Goal: Navigation & Orientation: Find specific page/section

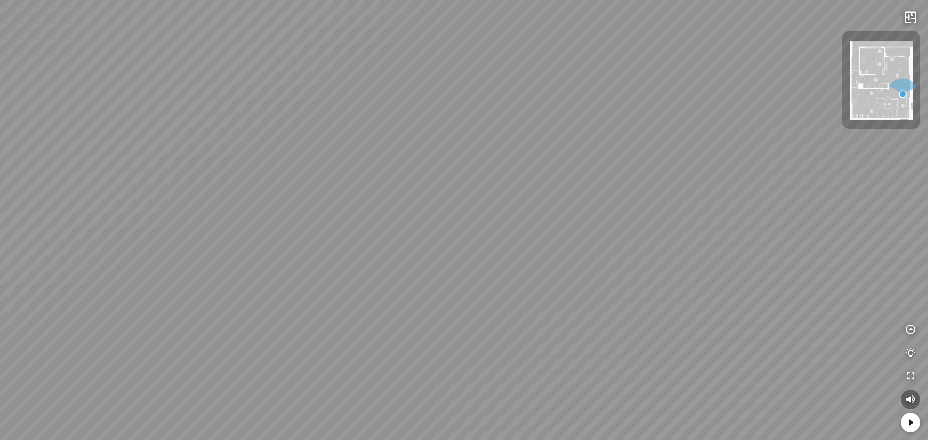
click at [522, 92] on div "Phòng ngủ chính Phòng ngủ" at bounding box center [464, 220] width 928 height 440
drag, startPoint x: 411, startPoint y: 79, endPoint x: 526, endPoint y: 45, distance: 120.4
click at [510, 52] on div "Phòng ngủ chính Phòng ngủ" at bounding box center [464, 220] width 928 height 440
drag, startPoint x: 515, startPoint y: 139, endPoint x: 570, endPoint y: 68, distance: 90.6
click at [569, 70] on div "Phòng ngủ chính Phòng ngủ" at bounding box center [464, 220] width 928 height 440
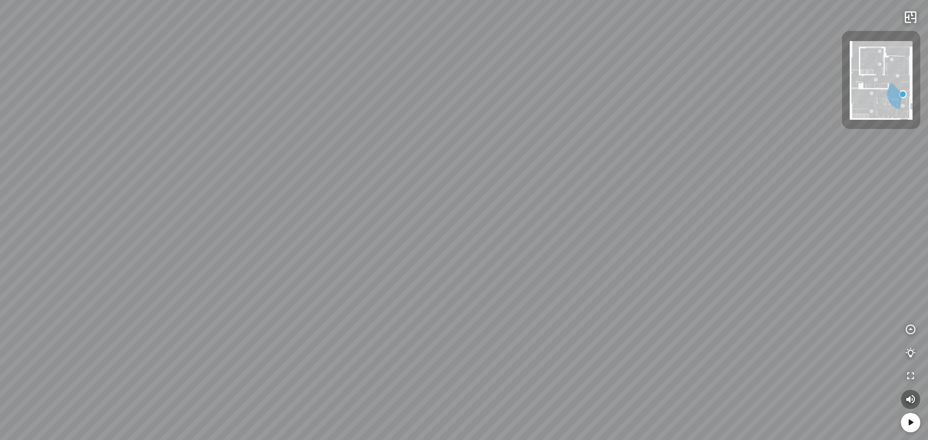
drag, startPoint x: 576, startPoint y: 144, endPoint x: 359, endPoint y: 237, distance: 235.5
click at [359, 237] on div "Phòng ngủ chính Phòng ngủ" at bounding box center [464, 220] width 928 height 440
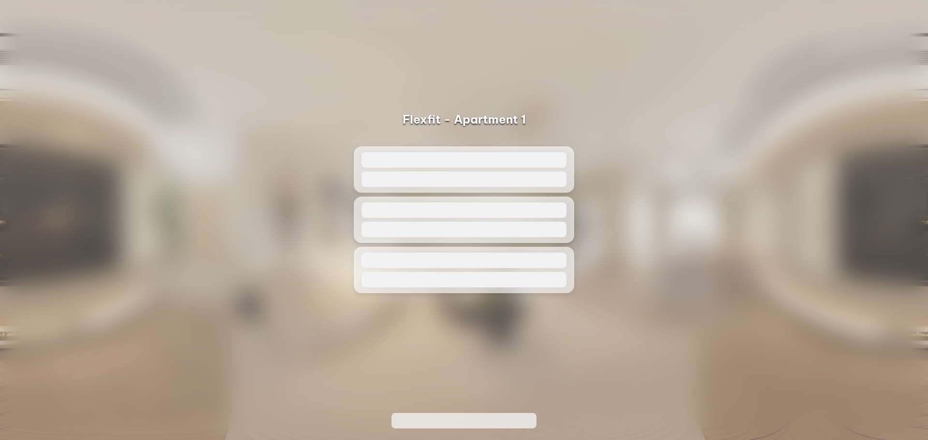
click at [462, 172] on span at bounding box center [463, 179] width 205 height 15
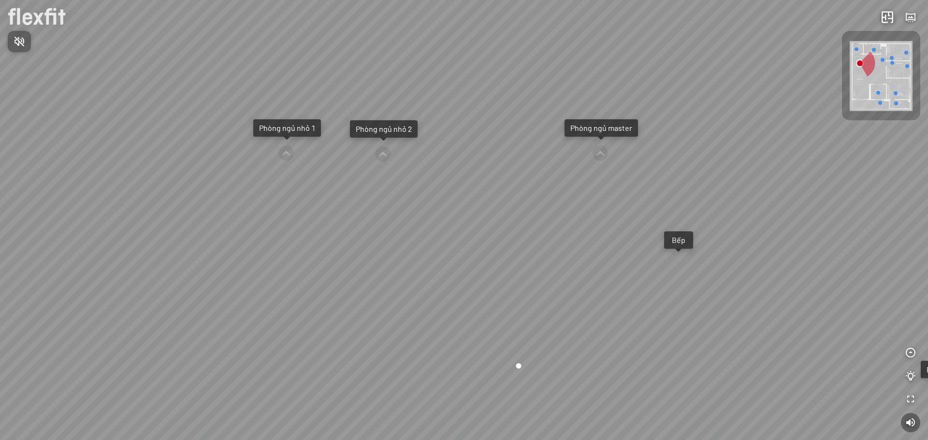
drag, startPoint x: 463, startPoint y: 231, endPoint x: 677, endPoint y: 162, distance: 224.5
click at [673, 163] on div at bounding box center [464, 220] width 928 height 440
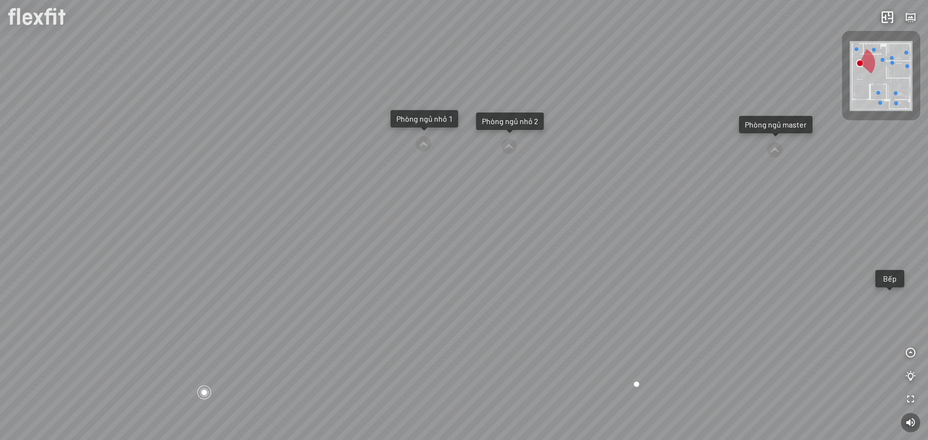
drag, startPoint x: 491, startPoint y: 214, endPoint x: 738, endPoint y: 184, distance: 249.2
click at [719, 191] on div "Ban công Bếp Phòng ngủ master Phòng ngủ nhỏ 1 Phòng ngủ nhỏ 2" at bounding box center [464, 220] width 928 height 440
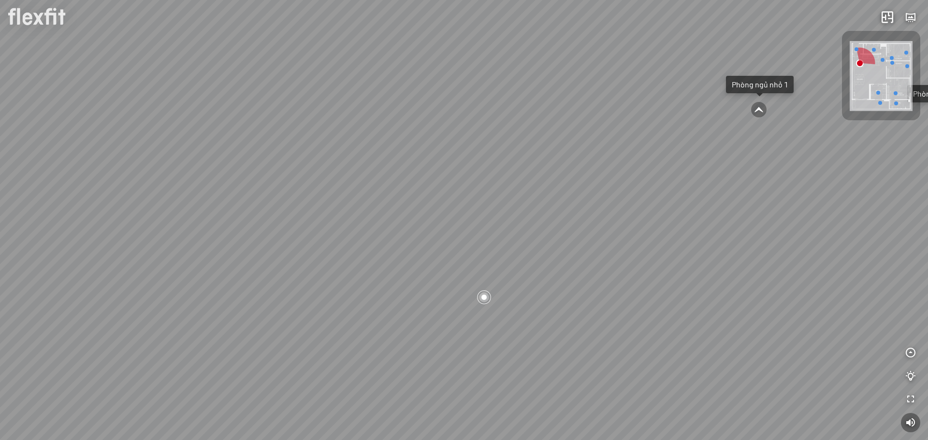
drag, startPoint x: 462, startPoint y: 216, endPoint x: 668, endPoint y: 164, distance: 212.6
click at [665, 165] on div "Ban công Bếp Phòng ngủ master Phòng ngủ nhỏ 1 Phòng ngủ nhỏ 2" at bounding box center [464, 220] width 928 height 440
drag, startPoint x: 589, startPoint y: 217, endPoint x: 595, endPoint y: 252, distance: 36.2
click at [598, 252] on div "Ban công Bếp Phòng ngủ master Phòng ngủ nhỏ 1 Phòng ngủ nhỏ 2" at bounding box center [464, 220] width 928 height 440
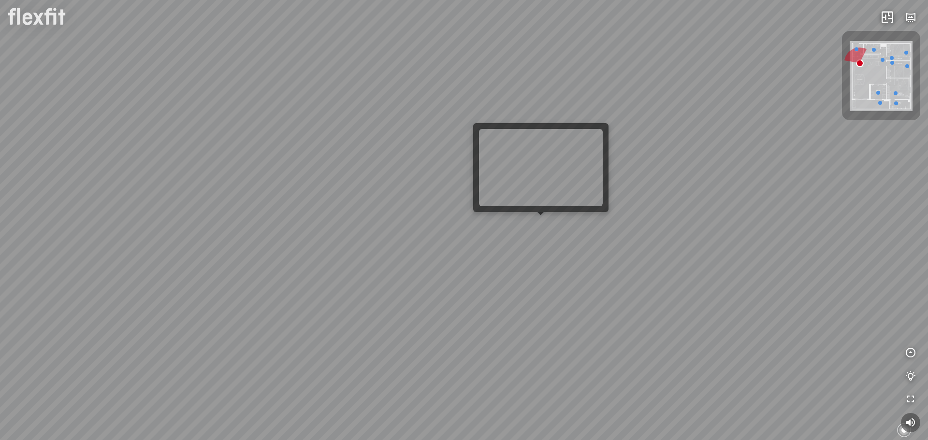
click at [546, 222] on div "Ban công Bếp Phòng ngủ master Phòng ngủ nhỏ 1 Phòng ngủ nhỏ 2" at bounding box center [464, 220] width 928 height 440
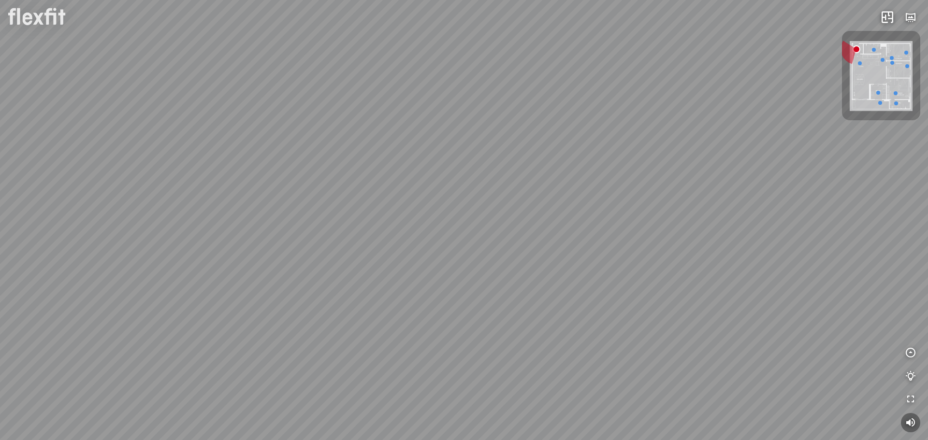
drag, startPoint x: 519, startPoint y: 277, endPoint x: 567, endPoint y: 187, distance: 102.7
click at [568, 185] on div at bounding box center [464, 220] width 928 height 440
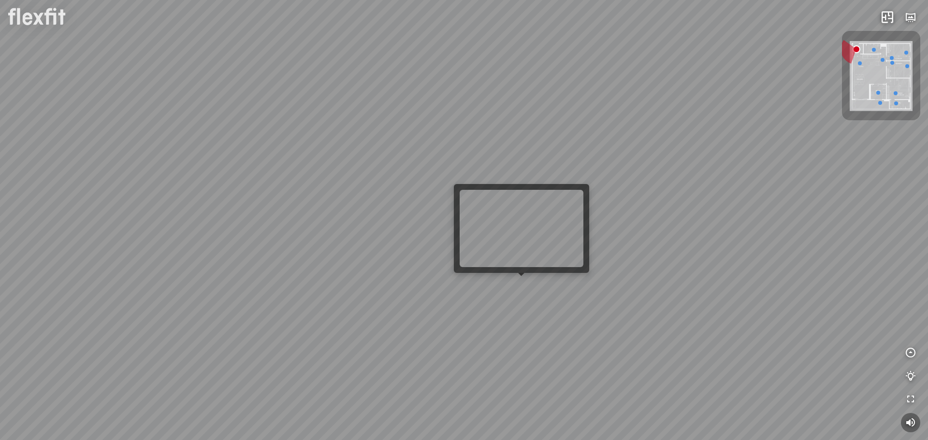
click at [524, 289] on div at bounding box center [464, 220] width 928 height 440
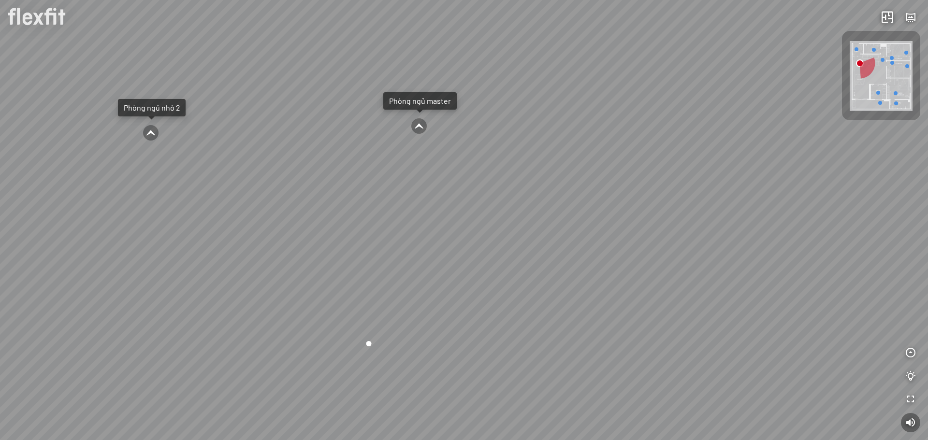
drag, startPoint x: 543, startPoint y: 274, endPoint x: 263, endPoint y: 230, distance: 282.8
click at [257, 229] on div "Ban công Bếp Phòng ngủ master Phòng ngủ nhỏ 1 Phòng ngủ nhỏ 2" at bounding box center [464, 220] width 928 height 440
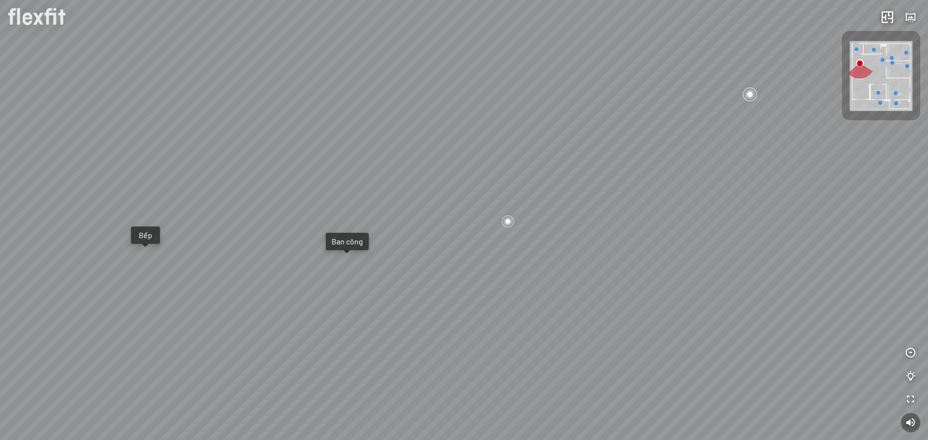
drag, startPoint x: 517, startPoint y: 242, endPoint x: 509, endPoint y: 301, distance: 59.4
click at [509, 301] on div "Ban công Bếp Phòng ngủ master Phòng ngủ nhỏ 1 Phòng ngủ nhỏ 2" at bounding box center [464, 220] width 928 height 440
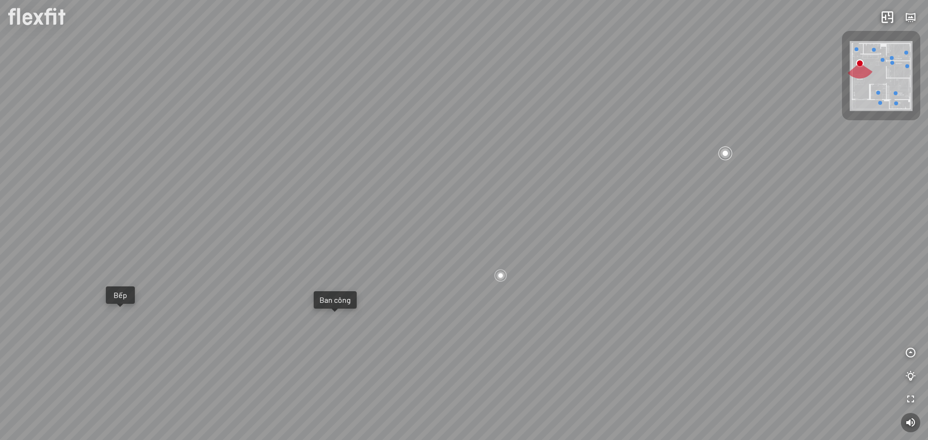
drag, startPoint x: 519, startPoint y: 234, endPoint x: 401, endPoint y: 218, distance: 119.0
click at [401, 218] on div "Ban công Bếp Phòng ngủ master Phòng ngủ nhỏ 1 Phòng ngủ nhỏ 2" at bounding box center [464, 220] width 928 height 440
drag, startPoint x: 518, startPoint y: 209, endPoint x: 516, endPoint y: 318, distance: 108.8
click at [516, 318] on div "Ban công Bếp Phòng ngủ master Phòng ngủ nhỏ 1 Phòng ngủ nhỏ 2" at bounding box center [464, 220] width 928 height 440
drag, startPoint x: 541, startPoint y: 160, endPoint x: 755, endPoint y: 237, distance: 227.2
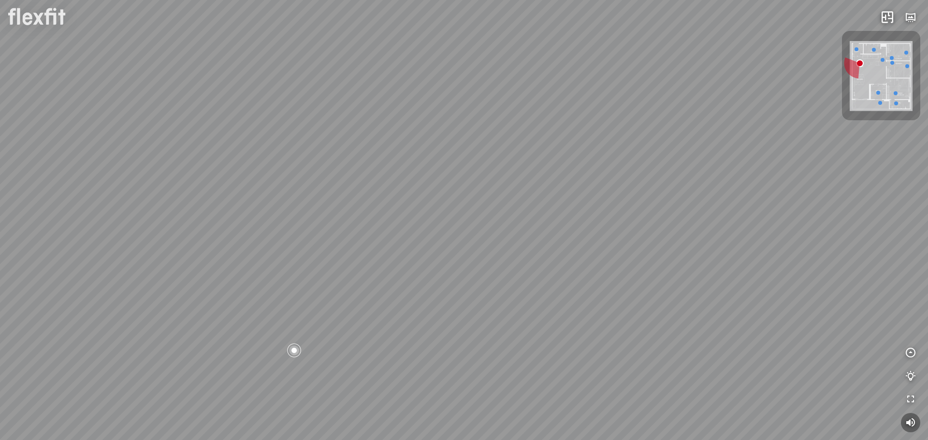
click at [740, 244] on div "Ban công Bếp Phòng ngủ master Phòng ngủ nhỏ 1 Phòng ngủ nhỏ 2" at bounding box center [464, 220] width 928 height 440
drag, startPoint x: 538, startPoint y: 245, endPoint x: 585, endPoint y: 141, distance: 113.8
click at [585, 141] on div "Ban công Bếp Phòng ngủ master Phòng ngủ nhỏ 1 Phòng ngủ nhỏ 2" at bounding box center [464, 220] width 928 height 440
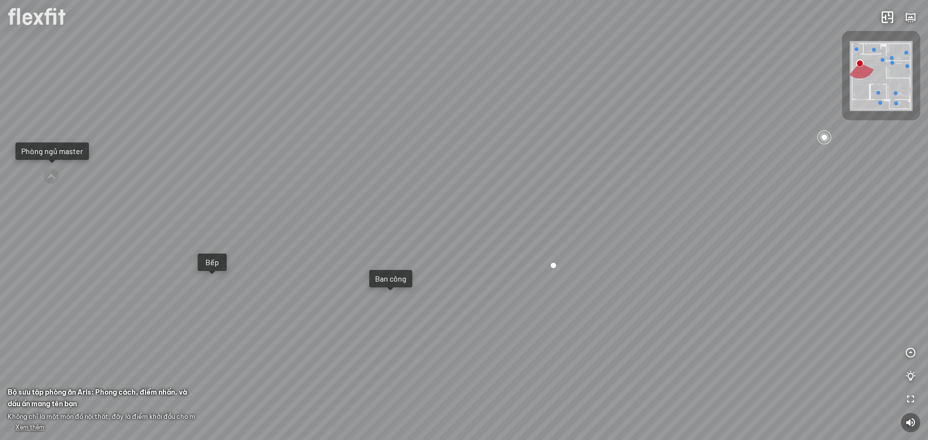
click at [550, 264] on div at bounding box center [553, 265] width 14 height 14
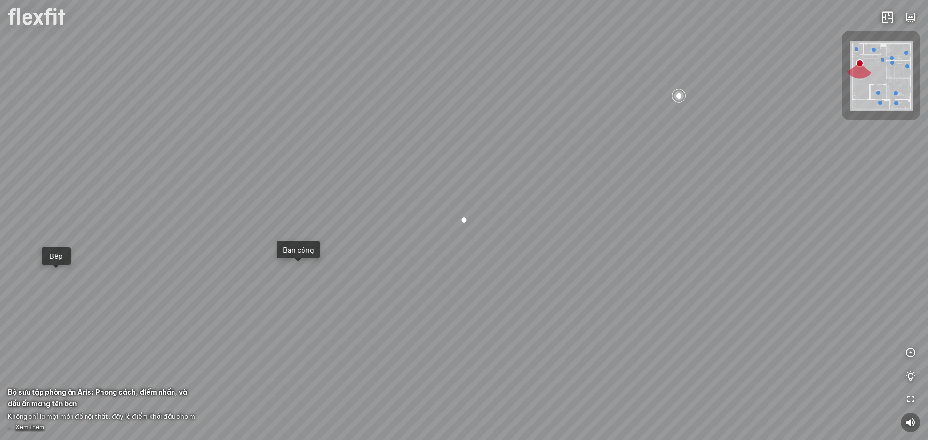
click at [462, 221] on div at bounding box center [464, 220] width 14 height 14
click at [464, 221] on div at bounding box center [464, 220] width 14 height 14
click at [681, 99] on div at bounding box center [679, 95] width 16 height 16
click at [464, 217] on div at bounding box center [464, 220] width 16 height 16
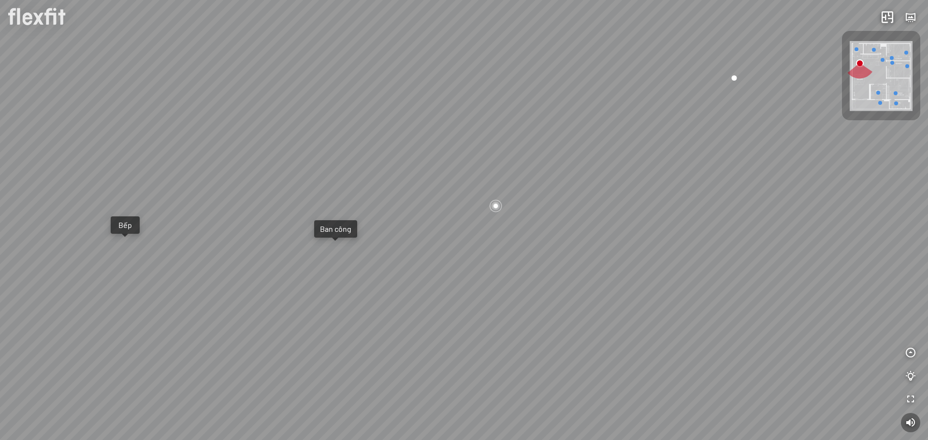
drag, startPoint x: 421, startPoint y: 211, endPoint x: 638, endPoint y: 79, distance: 253.8
click at [638, 79] on div "Ban công Bếp Phòng ngủ master Phòng ngủ nhỏ 1 Phòng ngủ nhỏ 2" at bounding box center [464, 220] width 928 height 440
click at [342, 245] on div "Ban công Bếp Phòng ngủ master Phòng ngủ nhỏ 1 Phòng ngủ nhỏ 2" at bounding box center [464, 220] width 928 height 440
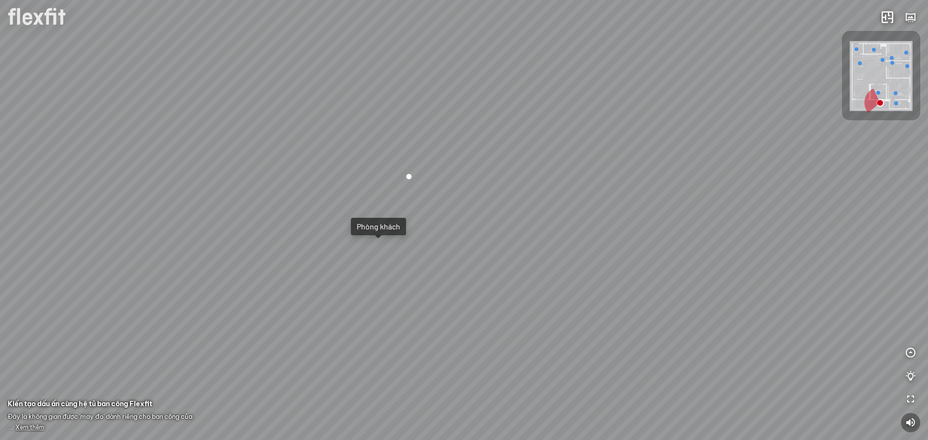
drag, startPoint x: 390, startPoint y: 231, endPoint x: 433, endPoint y: 175, distance: 69.3
click at [549, 211] on div "Phòng khách" at bounding box center [464, 220] width 928 height 440
drag, startPoint x: 355, startPoint y: 152, endPoint x: 644, endPoint y: 222, distance: 297.8
click at [644, 222] on div "Phòng khách" at bounding box center [464, 220] width 928 height 440
drag, startPoint x: 451, startPoint y: 153, endPoint x: 687, endPoint y: 155, distance: 235.8
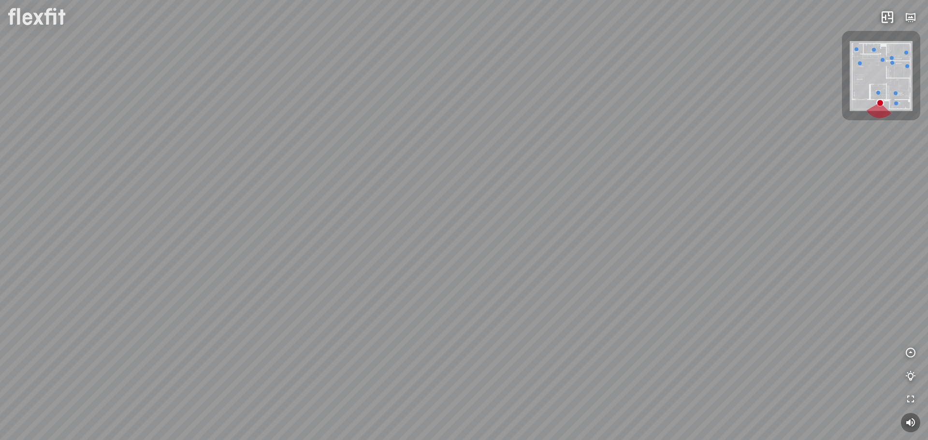
click at [657, 156] on div "Phòng khách" at bounding box center [464, 220] width 928 height 440
drag, startPoint x: 400, startPoint y: 188, endPoint x: 513, endPoint y: 123, distance: 130.3
click at [541, 112] on div "Phòng khách" at bounding box center [464, 220] width 928 height 440
drag, startPoint x: 465, startPoint y: 231, endPoint x: 583, endPoint y: 167, distance: 134.3
click at [598, 149] on div "Phòng khách" at bounding box center [464, 220] width 928 height 440
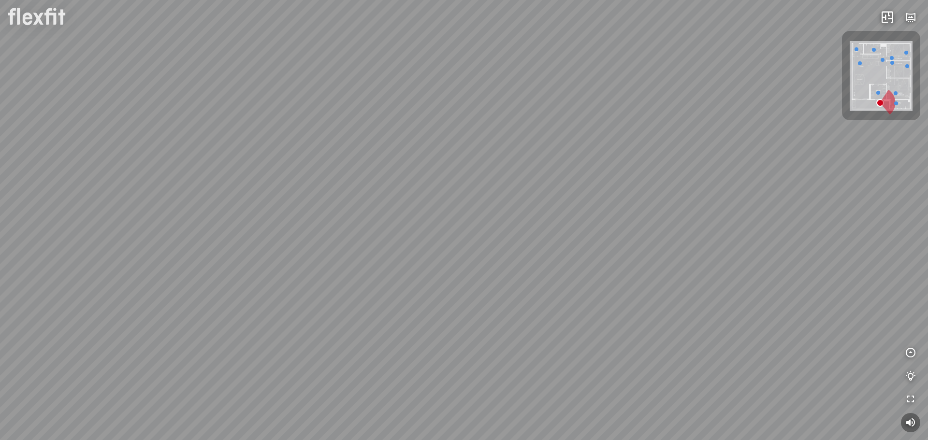
drag, startPoint x: 580, startPoint y: 243, endPoint x: 454, endPoint y: 62, distance: 220.0
click at [447, 58] on div "Phòng khách" at bounding box center [464, 220] width 928 height 440
drag, startPoint x: 521, startPoint y: 132, endPoint x: 196, endPoint y: 118, distance: 325.6
click at [199, 106] on div "Phòng khách" at bounding box center [464, 220] width 928 height 440
drag, startPoint x: 544, startPoint y: 164, endPoint x: 458, endPoint y: 260, distance: 128.7
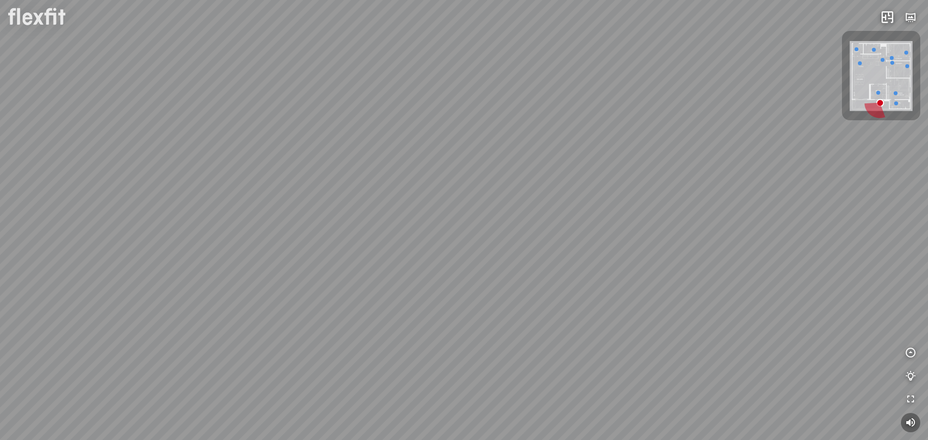
click at [458, 260] on div "Phòng khách" at bounding box center [464, 220] width 928 height 440
drag, startPoint x: 610, startPoint y: 160, endPoint x: 598, endPoint y: 181, distance: 24.3
click at [574, 217] on div "Phòng khách" at bounding box center [464, 220] width 928 height 440
drag, startPoint x: 644, startPoint y: 91, endPoint x: 459, endPoint y: 208, distance: 218.8
click at [455, 226] on div "Phòng khách" at bounding box center [464, 220] width 928 height 440
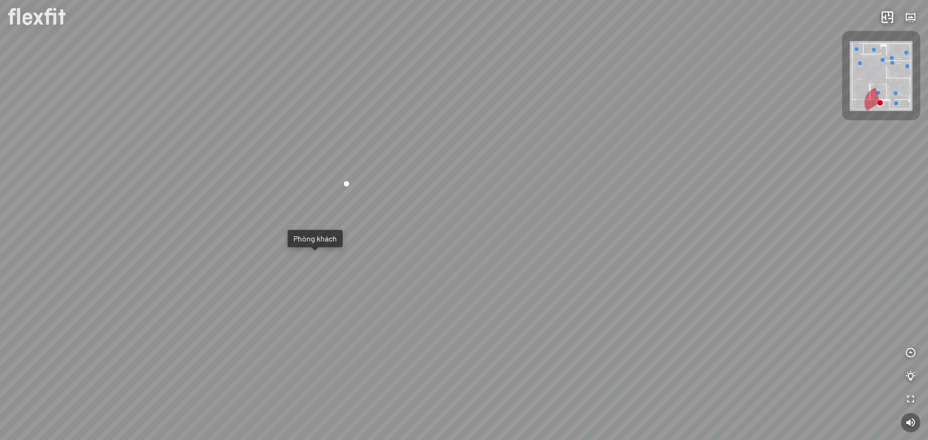
drag, startPoint x: 489, startPoint y: 170, endPoint x: 388, endPoint y: 82, distance: 133.9
click at [388, 82] on div "Phòng khách" at bounding box center [464, 220] width 928 height 440
drag, startPoint x: 369, startPoint y: 130, endPoint x: 526, endPoint y: 167, distance: 160.7
click at [540, 167] on div "Phòng khách" at bounding box center [464, 220] width 928 height 440
drag, startPoint x: 856, startPoint y: 216, endPoint x: 471, endPoint y: 186, distance: 385.8
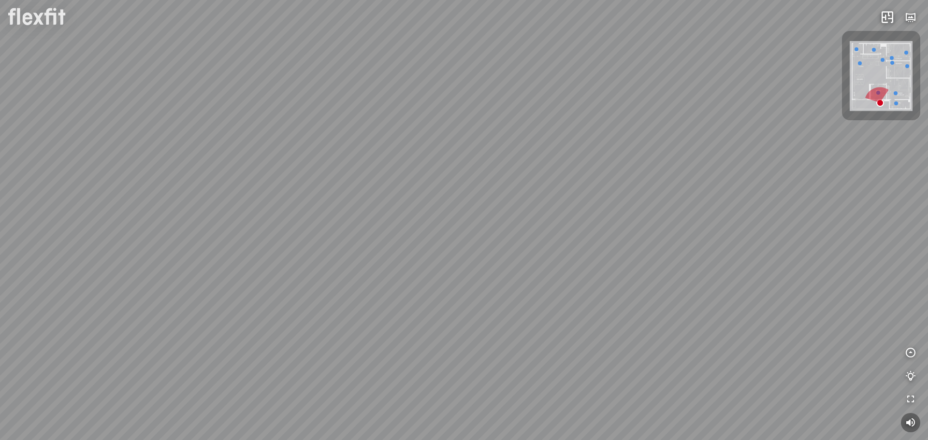
click at [401, 188] on div "Phòng khách" at bounding box center [464, 220] width 928 height 440
drag, startPoint x: 481, startPoint y: 164, endPoint x: 579, endPoint y: 274, distance: 147.5
click at [579, 274] on div "Phòng khách" at bounding box center [464, 220] width 928 height 440
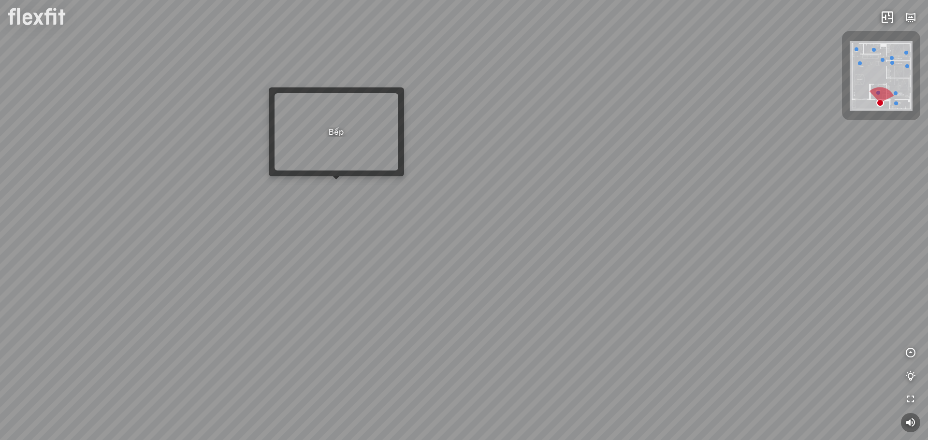
click at [343, 183] on div "Phòng khách" at bounding box center [464, 220] width 928 height 440
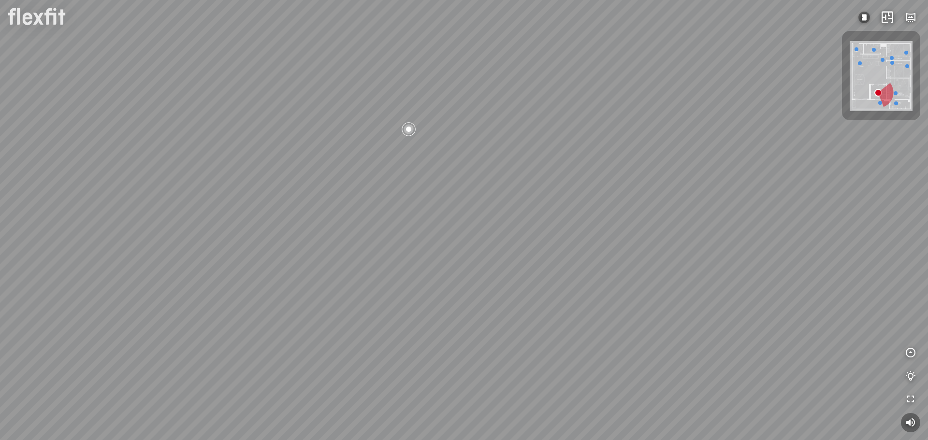
drag, startPoint x: 578, startPoint y: 231, endPoint x: 659, endPoint y: 221, distance: 80.9
click at [670, 228] on div at bounding box center [464, 220] width 928 height 440
drag, startPoint x: 580, startPoint y: 199, endPoint x: 601, endPoint y: 245, distance: 50.4
click at [600, 245] on div at bounding box center [464, 220] width 928 height 440
drag, startPoint x: 614, startPoint y: 187, endPoint x: 402, endPoint y: 115, distance: 224.0
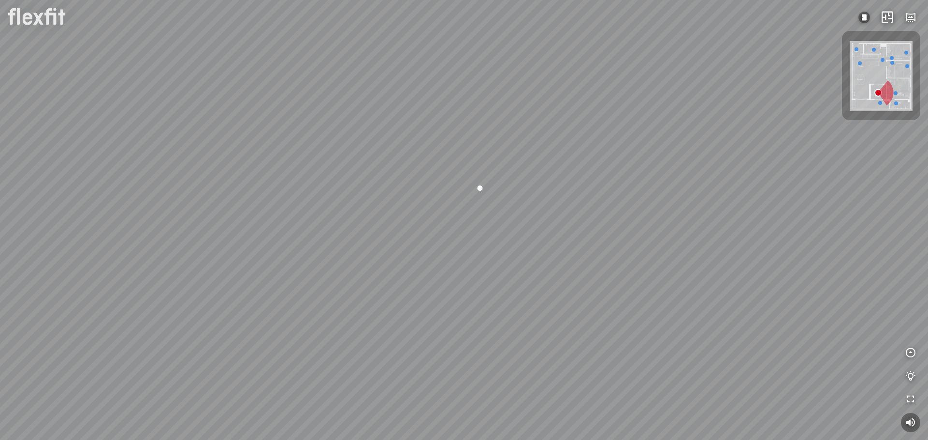
click at [435, 137] on div at bounding box center [464, 220] width 928 height 440
drag, startPoint x: 513, startPoint y: 147, endPoint x: 260, endPoint y: 141, distance: 253.3
click at [271, 141] on div at bounding box center [464, 220] width 928 height 440
drag
click at [390, 230] on div at bounding box center [464, 220] width 928 height 440
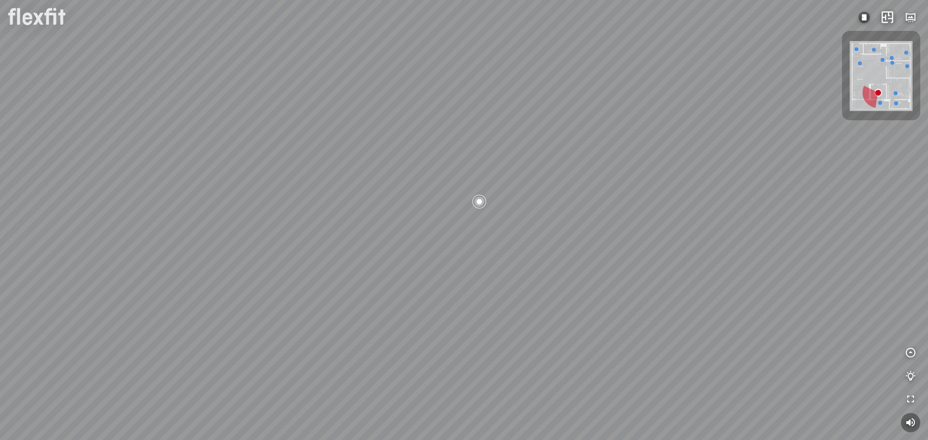
click at [466, 121] on div at bounding box center [464, 220] width 928 height 440
click at [463, 180] on div at bounding box center [466, 179] width 16 height 16
click at [375, 32] on div at bounding box center [464, 220] width 928 height 440
click at [353, 67] on div at bounding box center [464, 220] width 928 height 440
click at [456, 121] on div at bounding box center [464, 220] width 928 height 440
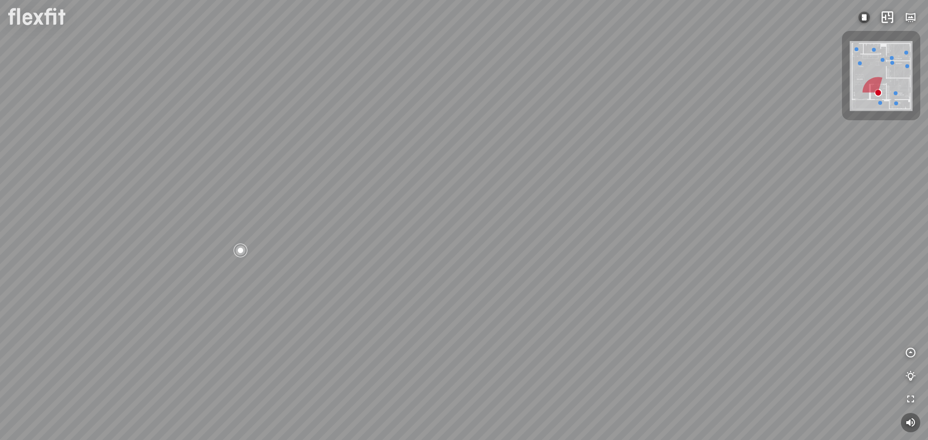
click at [558, 81] on div at bounding box center [464, 220] width 928 height 440
click at [486, 233] on div at bounding box center [464, 220] width 928 height 440
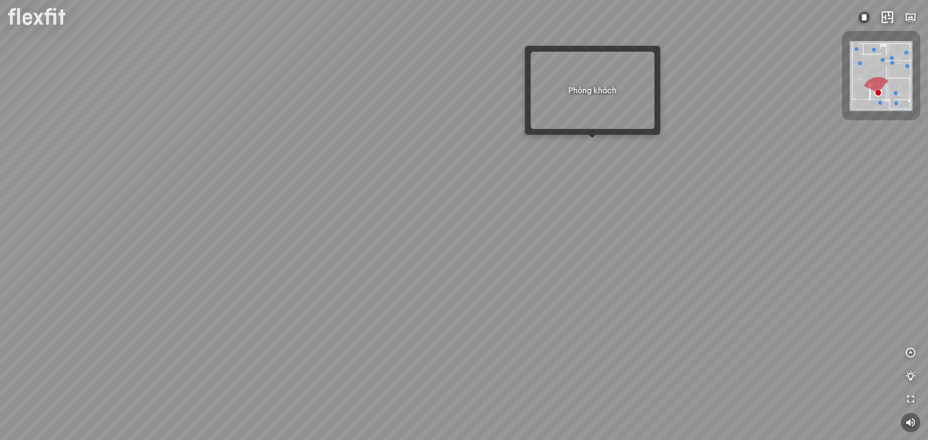
click at [593, 142] on div at bounding box center [464, 220] width 928 height 440
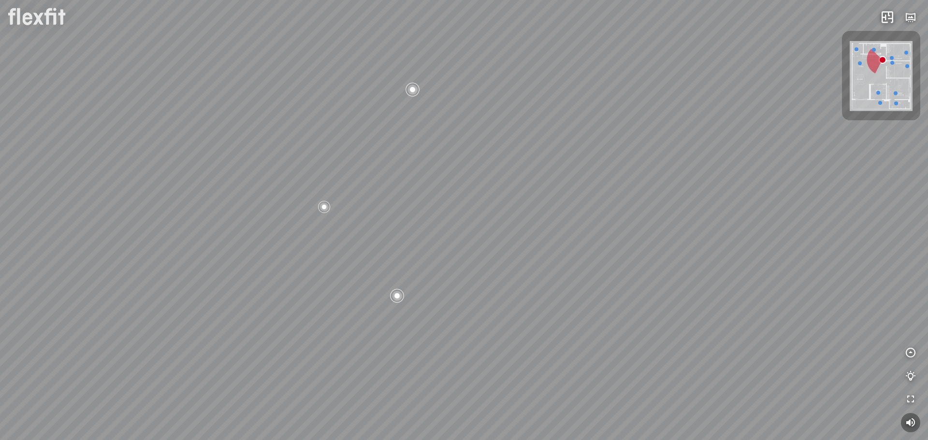
click at [534, 100] on div "Bếp WC Phòng ngủ master Phòng ngủ nhỏ 2 Phòng ngủ nhỏ 1" at bounding box center [464, 220] width 928 height 440
click at [641, 104] on div "Bếp WC Phòng ngủ master Phòng ngủ nhỏ 2 Phòng ngủ nhỏ 1" at bounding box center [464, 220] width 928 height 440
click at [660, 111] on div "Bếp WC Phòng ngủ master Phòng ngủ nhỏ 2 Phòng ngủ nhỏ 1" at bounding box center [464, 220] width 928 height 440
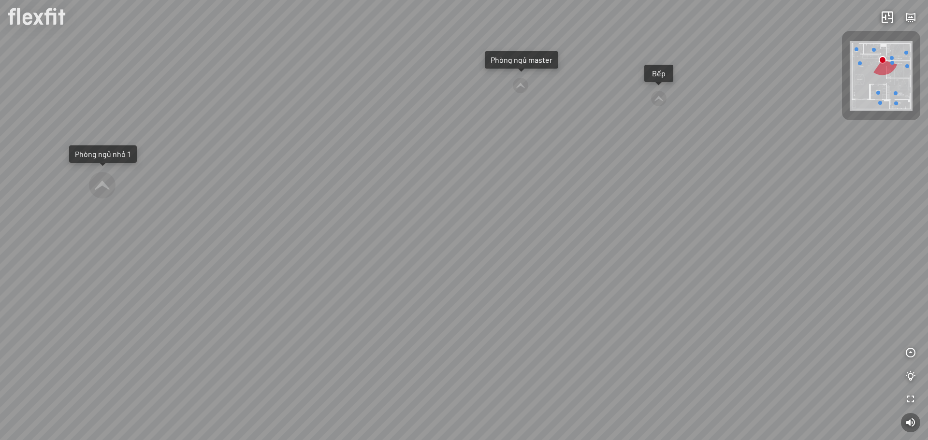
click at [555, 141] on div "Bếp WC Phòng ngủ master Phòng ngủ nhỏ 2 Phòng ngủ nhỏ 1" at bounding box center [464, 220] width 928 height 440
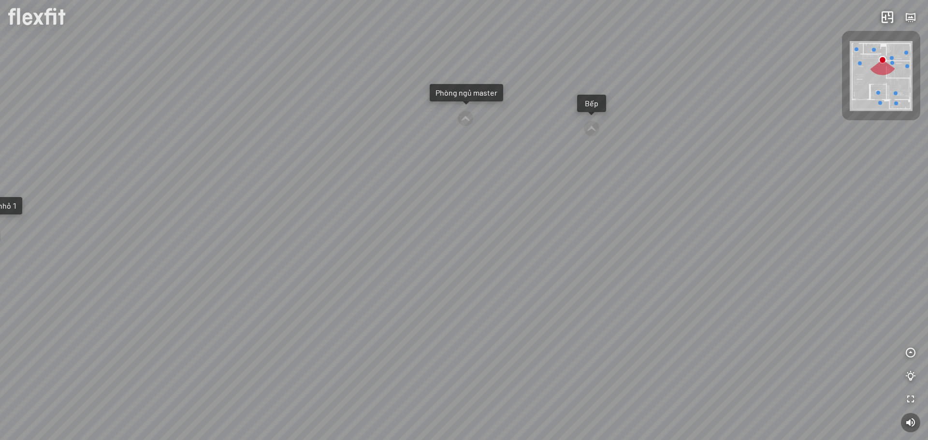
drag, startPoint x: 410, startPoint y: 190, endPoint x: 722, endPoint y: 161, distance: 313.6
click at [705, 161] on div "Bếp WC Phòng ngủ master Phòng ngủ nhỏ 2 Phòng ngủ nhỏ 1" at bounding box center [464, 220] width 928 height 440
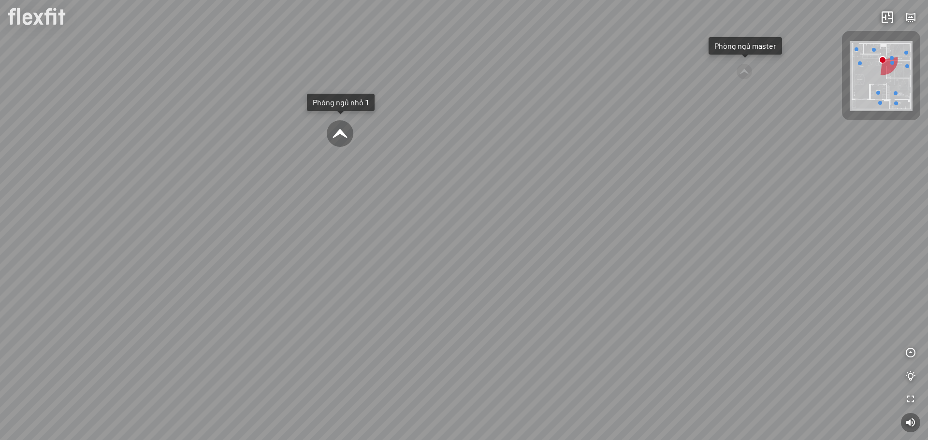
click at [334, 129] on div at bounding box center [340, 134] width 28 height 28
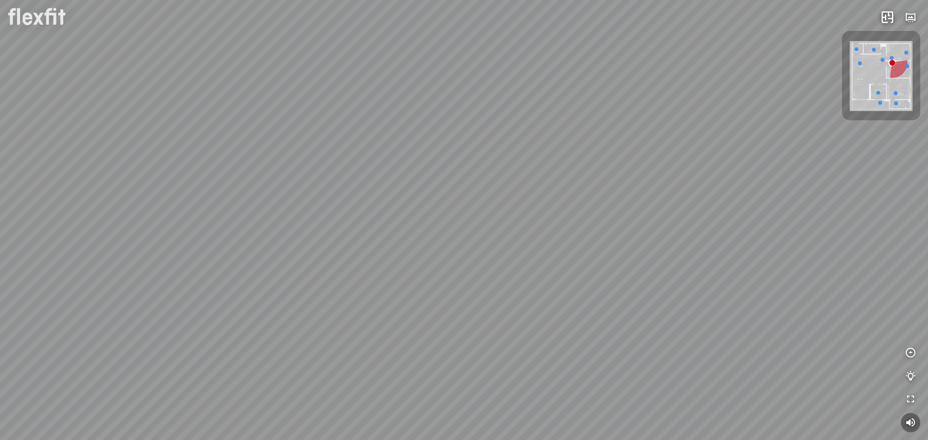
drag, startPoint x: 458, startPoint y: 237, endPoint x: 312, endPoint y: 153, distance: 168.9
click at [312, 153] on div "Phòng khách" at bounding box center [464, 220] width 928 height 440
drag, startPoint x: 539, startPoint y: 122, endPoint x: 331, endPoint y: 179, distance: 215.6
click at [328, 181] on div "Phòng khách" at bounding box center [464, 220] width 928 height 440
drag, startPoint x: 389, startPoint y: 197, endPoint x: 392, endPoint y: 205, distance: 9.5
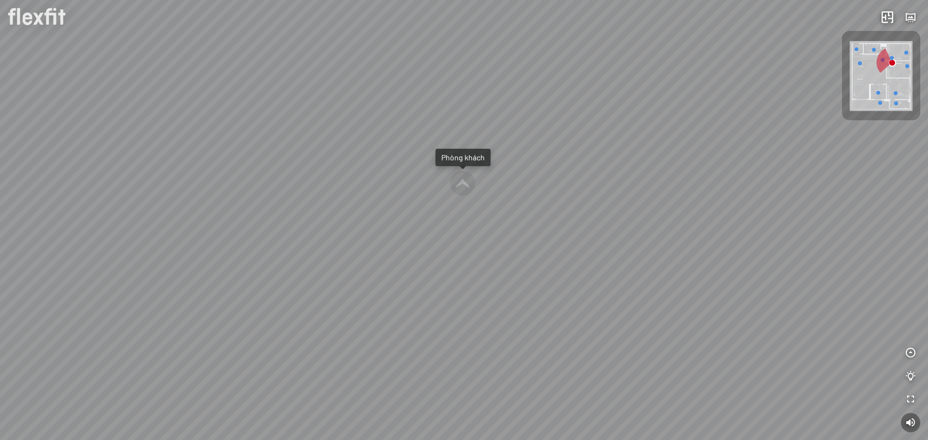
click at [301, 216] on div "Phòng khách" at bounding box center [464, 220] width 928 height 440
drag, startPoint x: 409, startPoint y: 193, endPoint x: 292, endPoint y: 19, distance: 209.6
click at [309, 14] on div "Phòng khách" at bounding box center [464, 220] width 928 height 440
drag, startPoint x: 466, startPoint y: 172, endPoint x: 240, endPoint y: 186, distance: 227.1
click at [210, 213] on div "Phòng khách" at bounding box center [464, 220] width 928 height 440
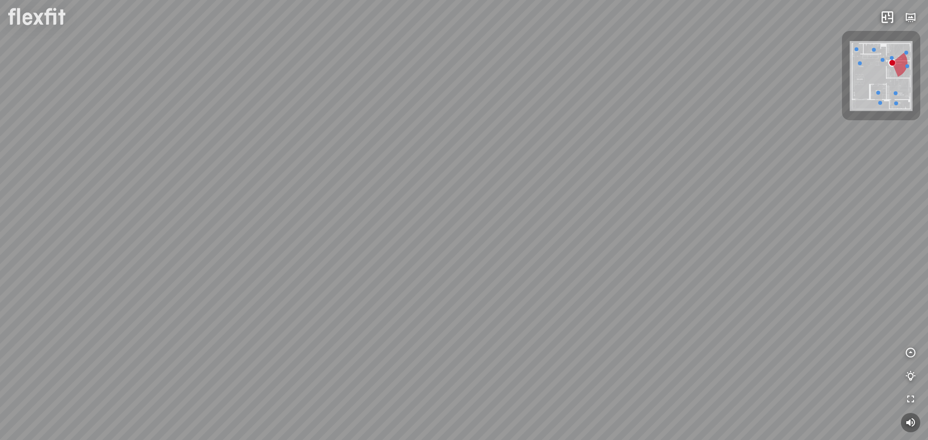
drag, startPoint x: 424, startPoint y: 198, endPoint x: 425, endPoint y: 208, distance: 10.2
click at [425, 206] on div "Phòng khách" at bounding box center [464, 220] width 928 height 440
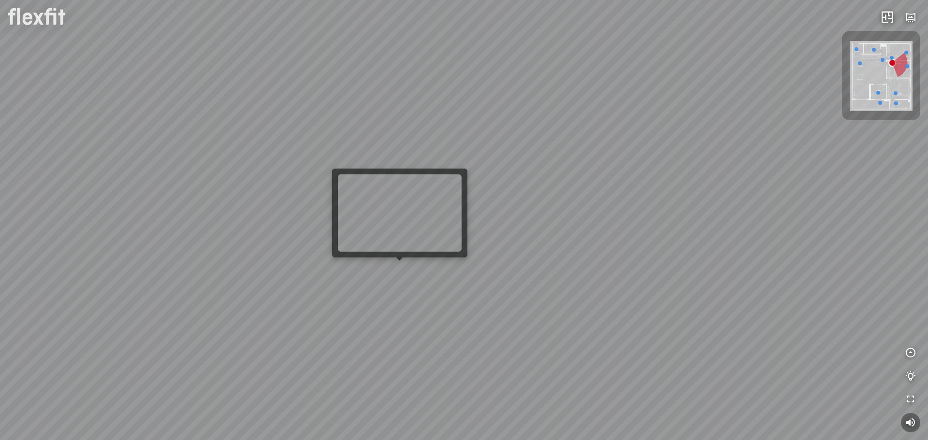
click at [406, 273] on div "Phòng khách" at bounding box center [464, 220] width 928 height 440
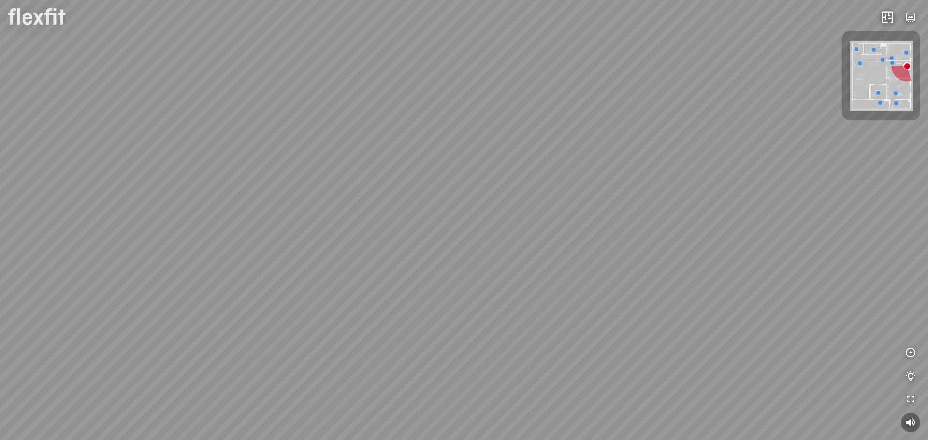
drag, startPoint x: 439, startPoint y: 217, endPoint x: 636, endPoint y: 167, distance: 203.7
click at [634, 176] on div "Phòng khách" at bounding box center [464, 220] width 928 height 440
drag, startPoint x: 646, startPoint y: 260, endPoint x: 657, endPoint y: 271, distance: 15.7
click at [657, 271] on div "Phòng khách" at bounding box center [464, 220] width 928 height 440
drag, startPoint x: 557, startPoint y: 211, endPoint x: 661, endPoint y: 156, distance: 117.8
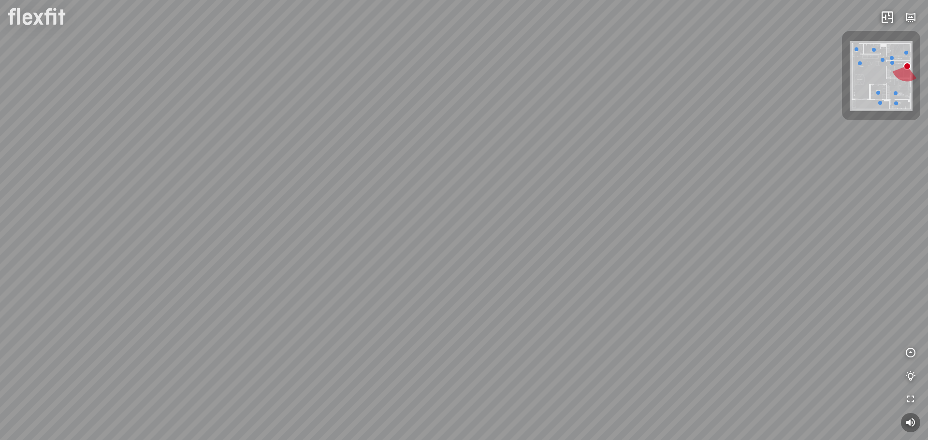
click at [652, 159] on div "Phòng khách" at bounding box center [464, 220] width 928 height 440
drag, startPoint x: 623, startPoint y: 286, endPoint x: 643, endPoint y: 323, distance: 42.6
click at [643, 323] on div "Phòng khách" at bounding box center [464, 220] width 928 height 440
drag, startPoint x: 598, startPoint y: 293, endPoint x: 360, endPoint y: 234, distance: 245.4
click at [380, 239] on div "Phòng khách" at bounding box center [464, 220] width 928 height 440
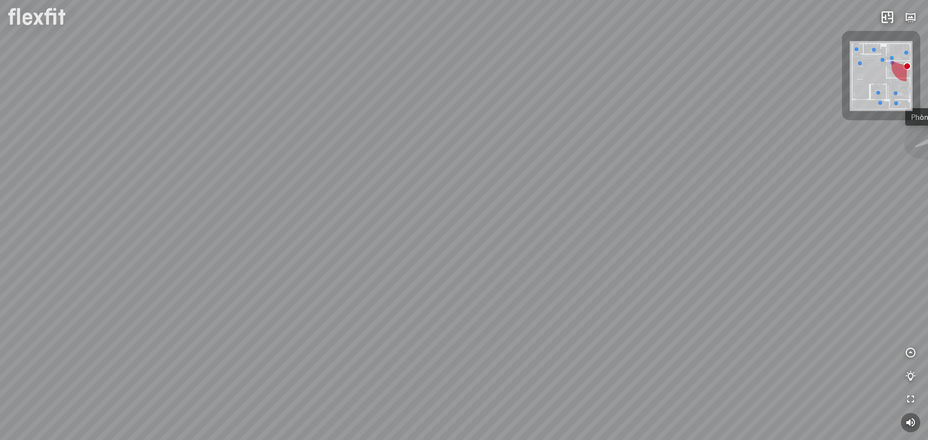
drag, startPoint x: 464, startPoint y: 212, endPoint x: 443, endPoint y: 226, distance: 25.1
click at [443, 226] on div "Phòng khách" at bounding box center [464, 220] width 928 height 440
drag, startPoint x: 521, startPoint y: 192, endPoint x: 690, endPoint y: 282, distance: 190.9
click at [689, 281] on div "Phòng khách" at bounding box center [464, 220] width 928 height 440
drag, startPoint x: 502, startPoint y: 229, endPoint x: 544, endPoint y: 317, distance: 97.5
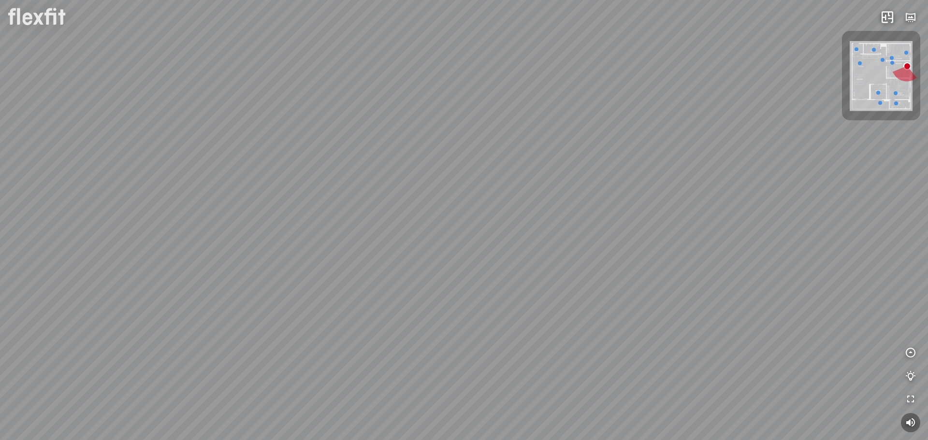
click at [544, 317] on div "Phòng khách" at bounding box center [464, 220] width 928 height 440
drag, startPoint x: 609, startPoint y: 294, endPoint x: 269, endPoint y: 160, distance: 365.8
click at [326, 172] on div "Phòng khách" at bounding box center [464, 220] width 928 height 440
drag, startPoint x: 538, startPoint y: 233, endPoint x: 489, endPoint y: 233, distance: 49.8
click at [486, 233] on div "Phòng khách" at bounding box center [464, 220] width 928 height 440
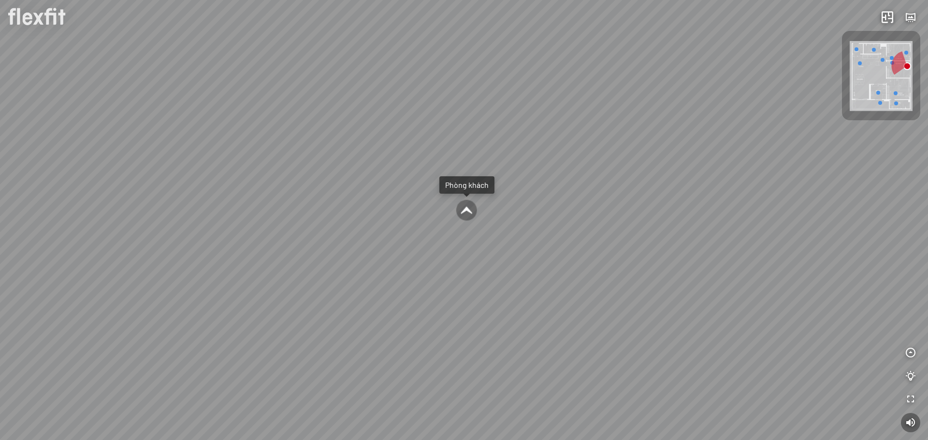
click at [470, 203] on div at bounding box center [466, 210] width 22 height 22
drag, startPoint x: 569, startPoint y: 215, endPoint x: 577, endPoint y: 219, distance: 9.3
click at [579, 215] on div at bounding box center [464, 220] width 928 height 440
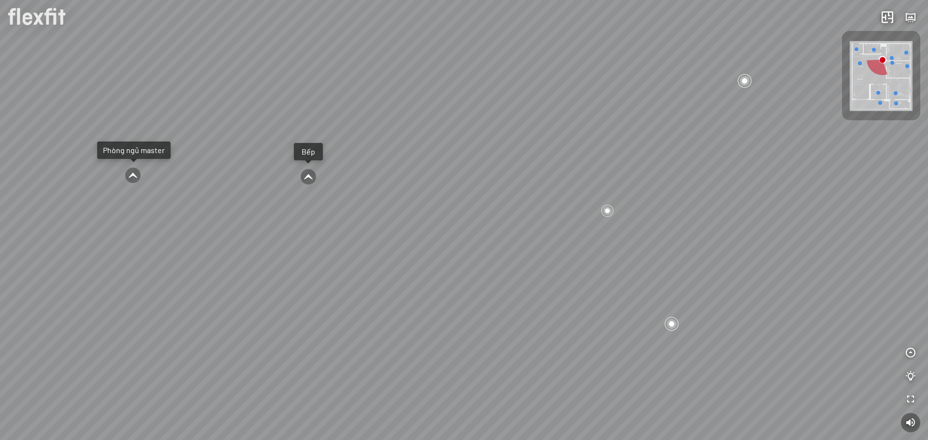
drag, startPoint x: 523, startPoint y: 191, endPoint x: 621, endPoint y: 181, distance: 98.6
click at [621, 181] on div "Bếp WC Phòng ngủ master Phòng ngủ nhỏ 2 Phòng ngủ nhỏ 1" at bounding box center [464, 220] width 928 height 440
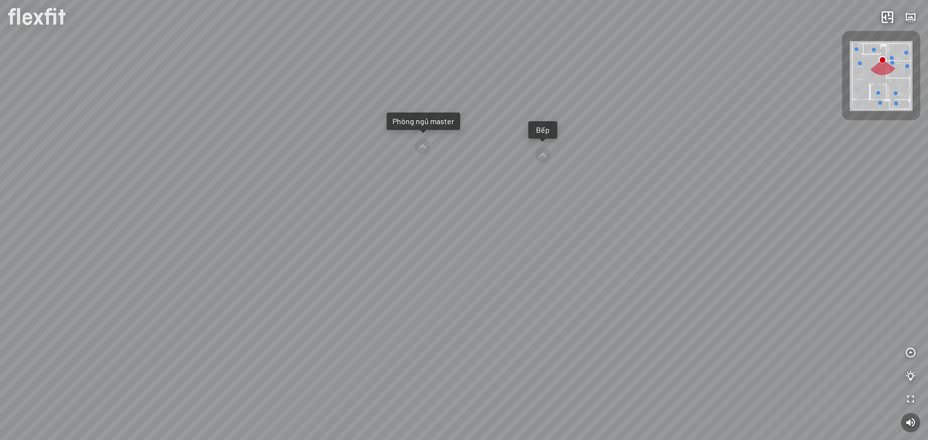
drag, startPoint x: 379, startPoint y: 193, endPoint x: 618, endPoint y: 173, distance: 239.6
click at [614, 174] on div "Bếp WC Phòng ngủ master Phòng ngủ nhỏ 2 Phòng ngủ nhỏ 1" at bounding box center [464, 220] width 928 height 440
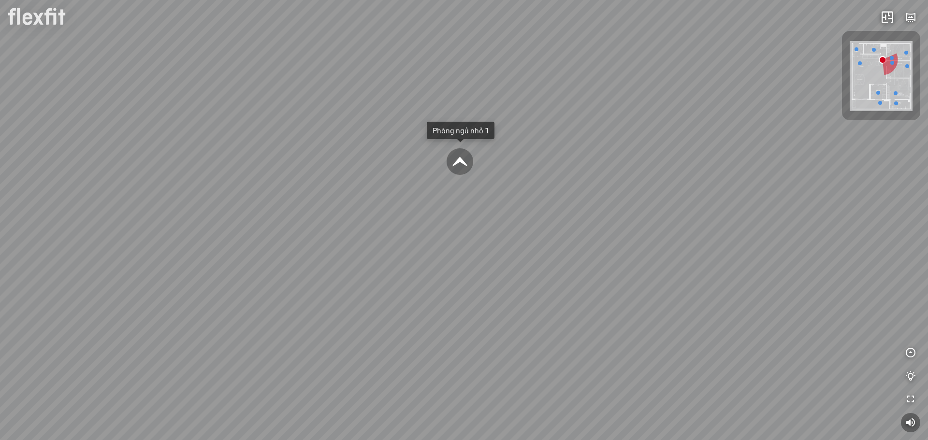
drag, startPoint x: 382, startPoint y: 202, endPoint x: 605, endPoint y: 170, distance: 224.6
click at [579, 174] on div "Bếp WC Phòng ngủ master Phòng ngủ nhỏ 2 Phòng ngủ nhỏ 1" at bounding box center [464, 220] width 928 height 440
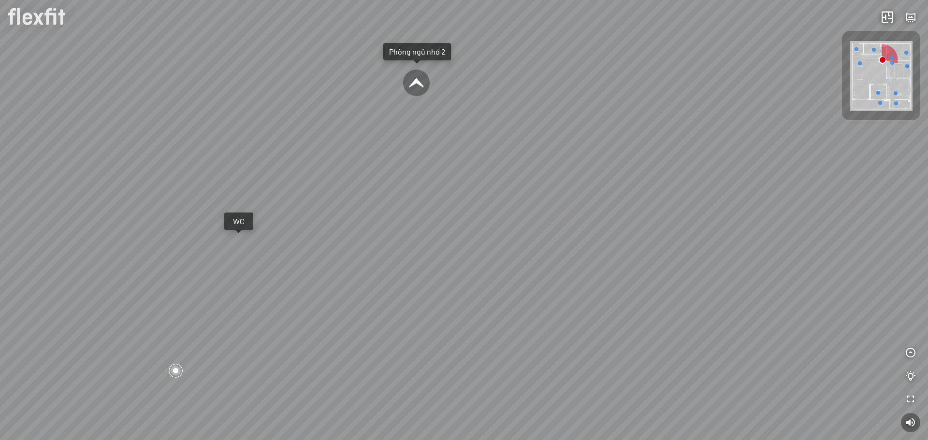
click at [417, 92] on div at bounding box center [417, 83] width 28 height 28
drag, startPoint x: 476, startPoint y: 179, endPoint x: 421, endPoint y: 172, distance: 55.6
click at [412, 166] on div at bounding box center [464, 220] width 928 height 440
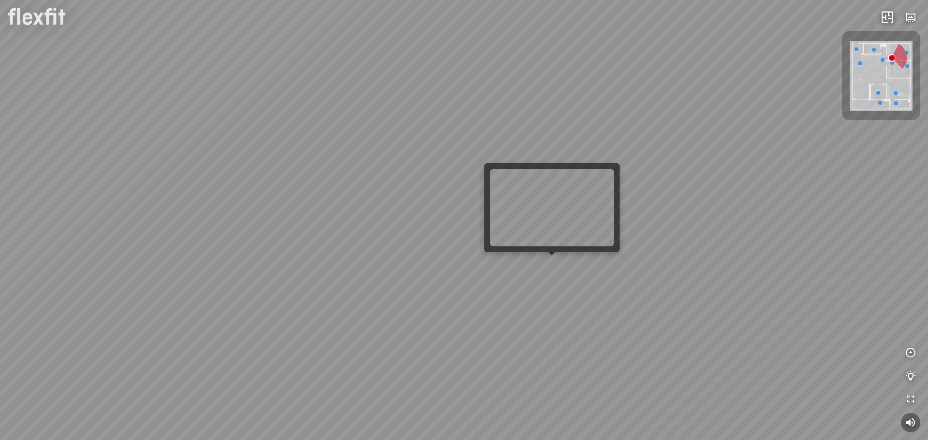
click at [552, 262] on div at bounding box center [464, 220] width 928 height 440
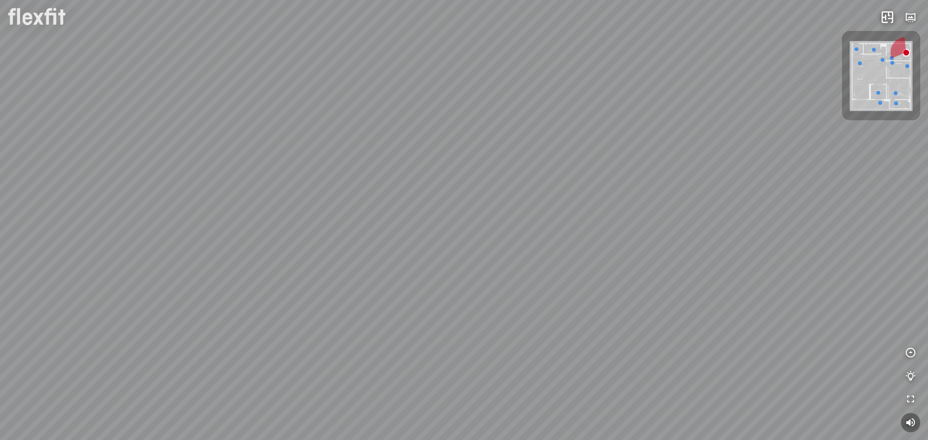
drag, startPoint x: 338, startPoint y: 211, endPoint x: 554, endPoint y: 240, distance: 218.0
click at [554, 240] on div at bounding box center [464, 220] width 928 height 440
drag, startPoint x: 364, startPoint y: 141, endPoint x: 509, endPoint y: 190, distance: 153.0
click at [509, 189] on div at bounding box center [464, 220] width 928 height 440
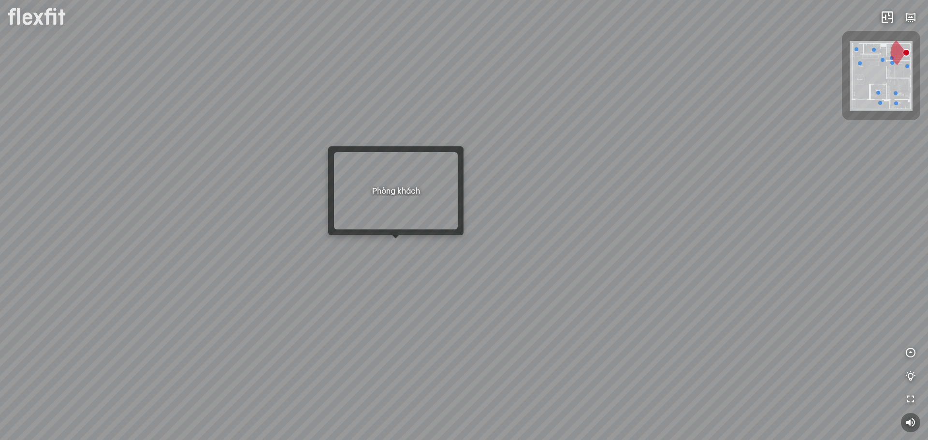
click at [396, 241] on div at bounding box center [395, 238] width 7 height 7
click at [395, 248] on div at bounding box center [464, 220] width 928 height 440
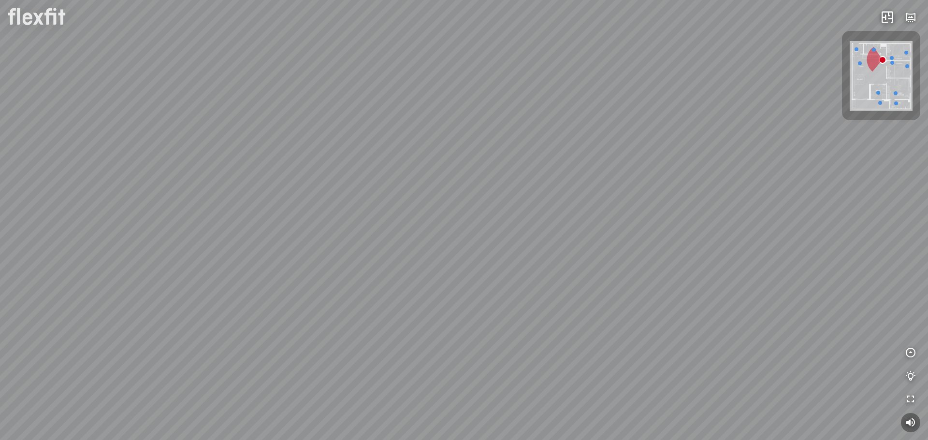
drag, startPoint x: 345, startPoint y: 224, endPoint x: 717, endPoint y: 200, distance: 372.4
click at [703, 203] on div at bounding box center [464, 220] width 928 height 440
drag, startPoint x: 418, startPoint y: 236, endPoint x: 684, endPoint y: 173, distance: 273.3
click at [667, 177] on div "Bếp WC Phòng ngủ master Phòng ngủ nhỏ 2 Phòng ngủ nhỏ 1" at bounding box center [464, 220] width 928 height 440
drag, startPoint x: 352, startPoint y: 235, endPoint x: 634, endPoint y: 189, distance: 285.5
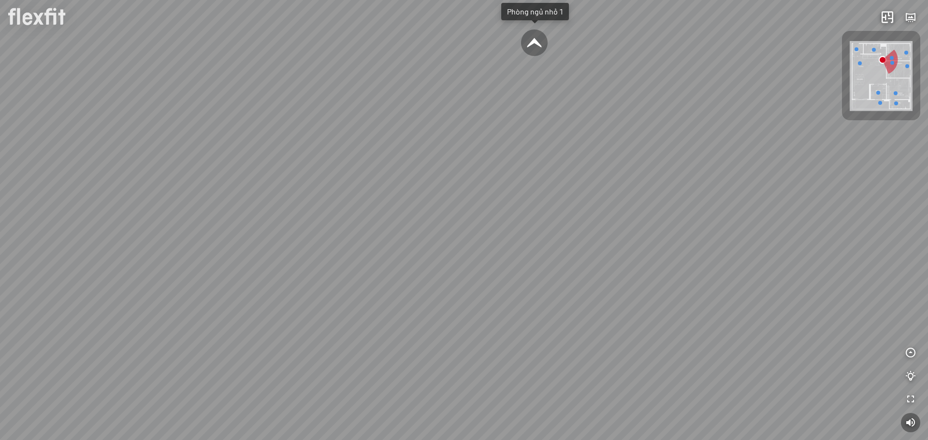
click at [640, 179] on div "Bếp WC Phòng ngủ master Phòng ngủ nhỏ 2 Phòng ngủ nhỏ 1" at bounding box center [464, 220] width 928 height 440
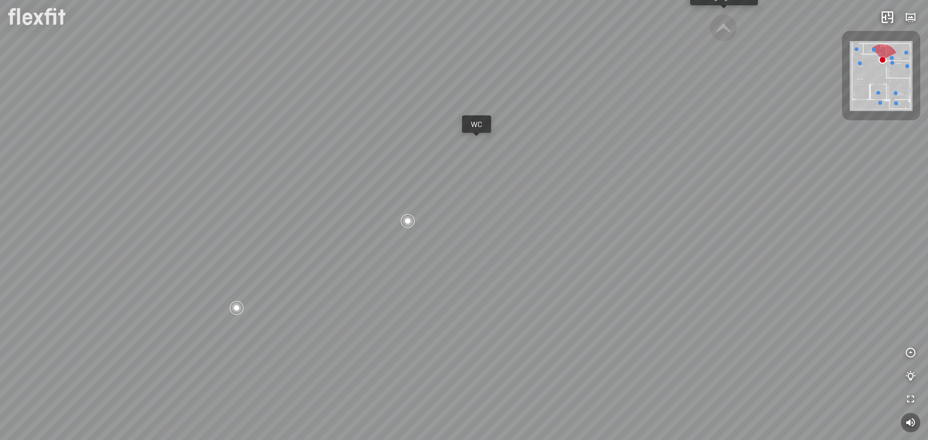
drag, startPoint x: 522, startPoint y: 176, endPoint x: 572, endPoint y: 314, distance: 147.1
click at [572, 314] on div "Bếp WC Phòng ngủ master Phòng ngủ nhỏ 2 Phòng ngủ nhỏ 1" at bounding box center [464, 220] width 928 height 440
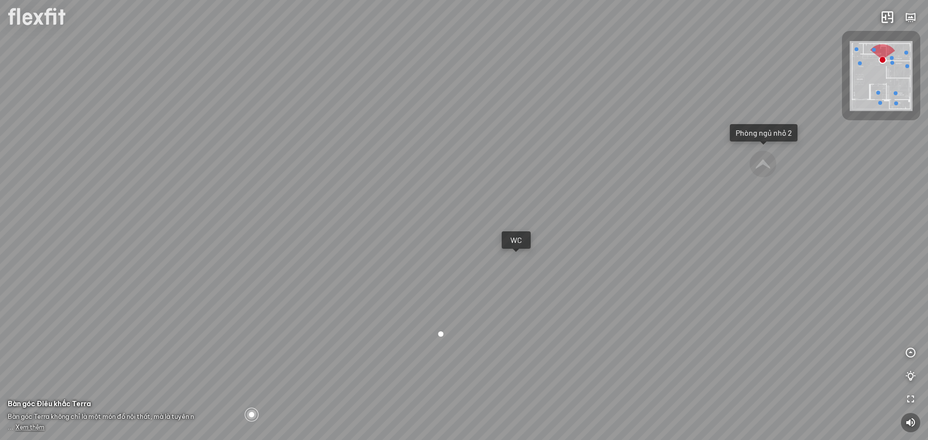
click at [521, 264] on div "Bếp WC Phòng ngủ master Phòng ngủ nhỏ 2 Phòng ngủ nhỏ 1" at bounding box center [464, 220] width 928 height 440
drag, startPoint x: 523, startPoint y: 263, endPoint x: 533, endPoint y: 314, distance: 52.2
click at [533, 314] on div at bounding box center [464, 220] width 928 height 440
drag, startPoint x: 425, startPoint y: 193, endPoint x: 430, endPoint y: 291, distance: 98.2
click at [439, 325] on div at bounding box center [464, 220] width 928 height 440
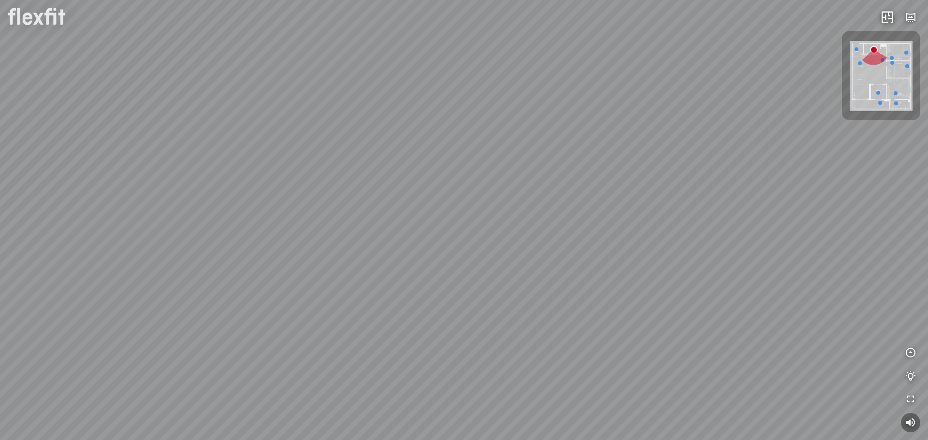
click at [702, 189] on div at bounding box center [464, 220] width 928 height 440
click at [591, 82] on div at bounding box center [464, 220] width 928 height 440
click at [552, 30] on div at bounding box center [464, 220] width 928 height 440
click at [364, 114] on div at bounding box center [464, 220] width 928 height 440
click at [683, 176] on div at bounding box center [464, 220] width 928 height 440
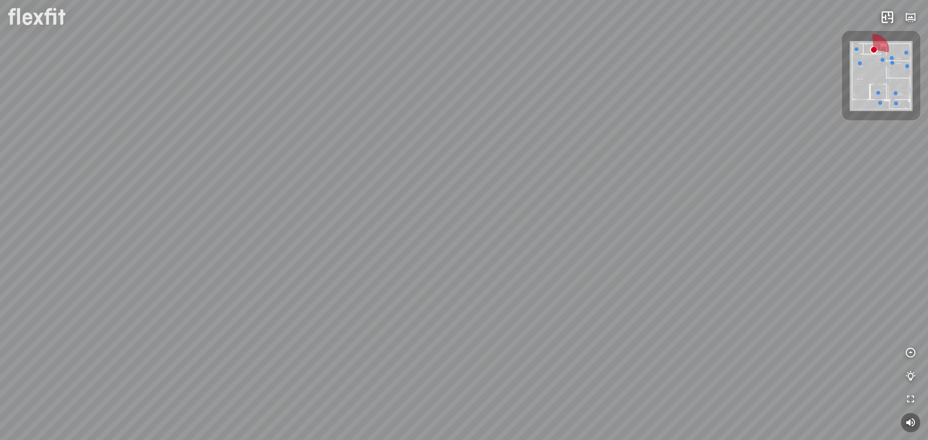
click at [859, 294] on div at bounding box center [464, 220] width 928 height 440
click at [651, 208] on div at bounding box center [464, 220] width 928 height 440
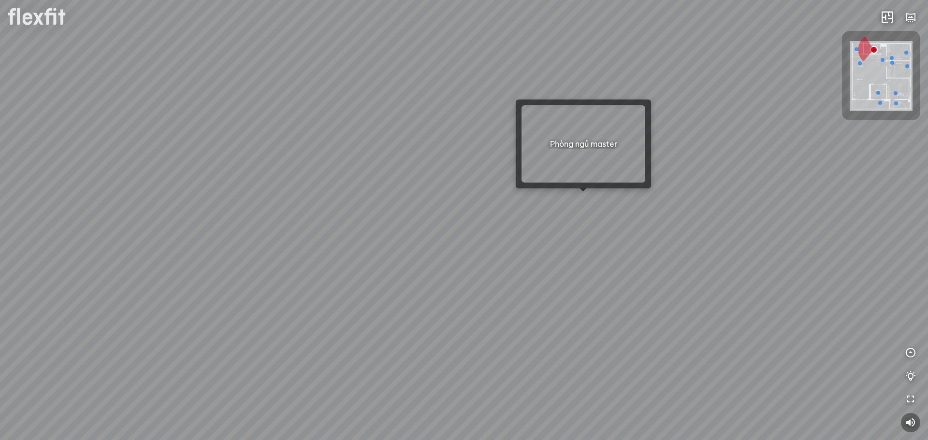
click at [585, 198] on div at bounding box center [464, 220] width 928 height 440
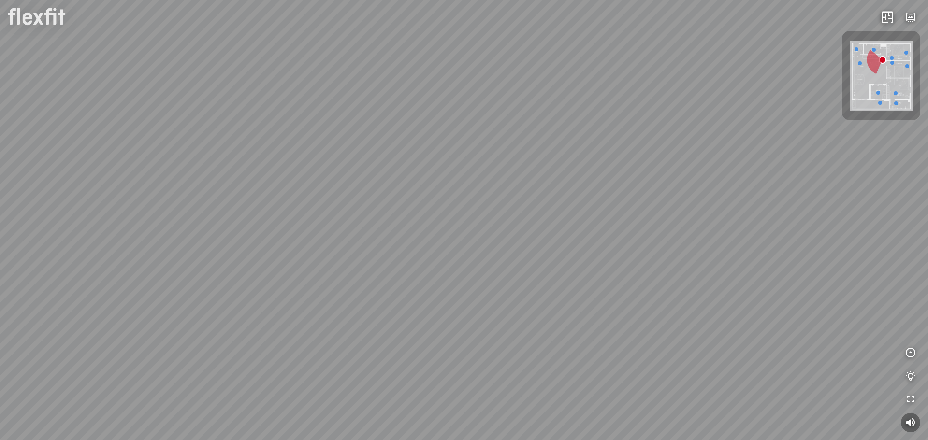
click at [761, 197] on div at bounding box center [464, 220] width 928 height 440
click at [593, 195] on div "Bếp WC Phòng ngủ master Phòng ngủ nhỏ 2 Phòng ngủ nhỏ 1" at bounding box center [464, 220] width 928 height 440
click at [389, 149] on div at bounding box center [385, 150] width 16 height 16
click at [615, 81] on div at bounding box center [464, 220] width 928 height 440
click at [559, 24] on div at bounding box center [464, 220] width 928 height 440
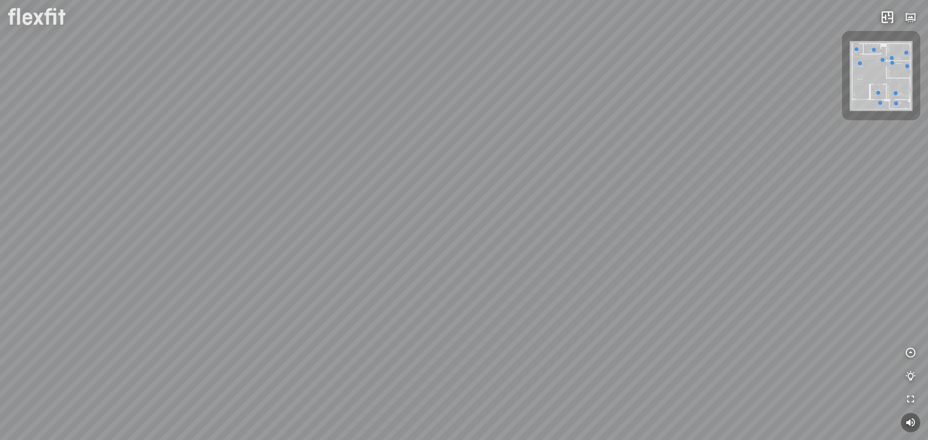
click at [450, 206] on div at bounding box center [464, 220] width 928 height 440
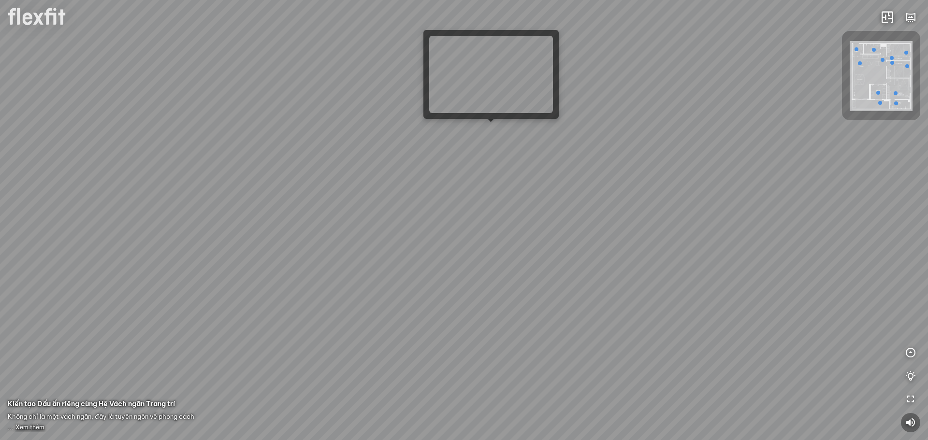
click at [500, 133] on div at bounding box center [464, 220] width 928 height 440
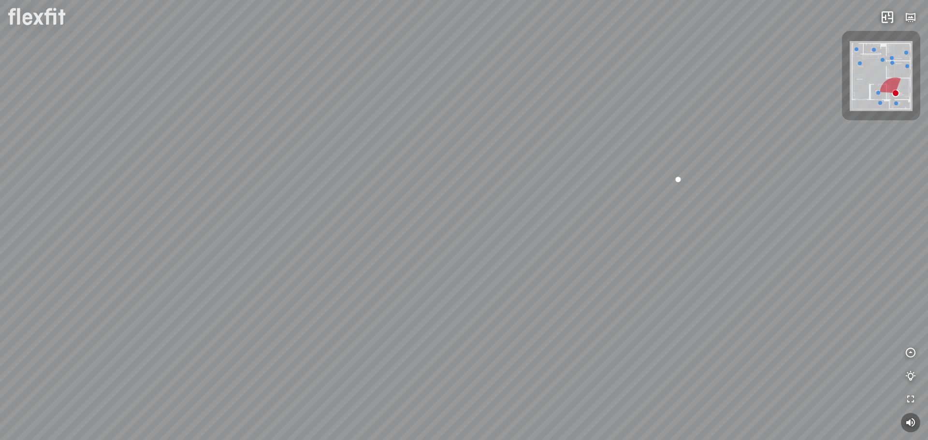
click at [319, 117] on div "Phòng khách Phòng tắm master" at bounding box center [464, 220] width 928 height 440
click at [464, 169] on div "Phòng khách Phòng tắm master" at bounding box center [464, 220] width 928 height 440
click at [248, 135] on div "Phòng khách Phòng tắm master" at bounding box center [464, 220] width 928 height 440
click at [324, 177] on div "Phòng khách Phòng tắm master" at bounding box center [464, 220] width 928 height 440
click at [217, 136] on div "Phòng khách Phòng tắm master" at bounding box center [464, 220] width 928 height 440
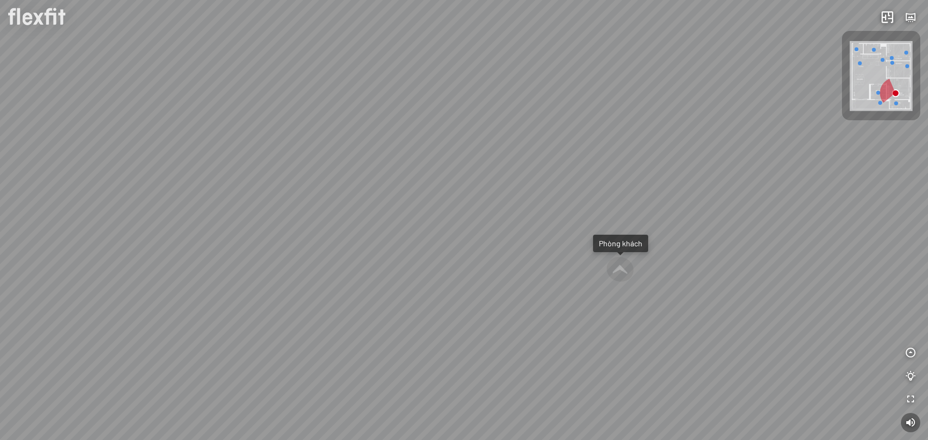
click at [446, 126] on div "Phòng khách Phòng tắm master" at bounding box center [464, 220] width 928 height 440
click at [442, 170] on div "Phòng khách Phòng tắm master" at bounding box center [464, 220] width 928 height 440
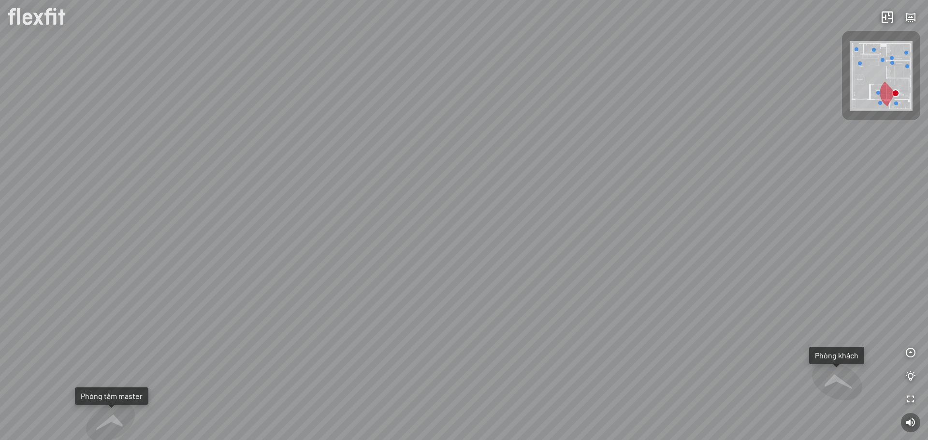
click at [481, 125] on div "Phòng khách Phòng tắm master" at bounding box center [464, 220] width 928 height 440
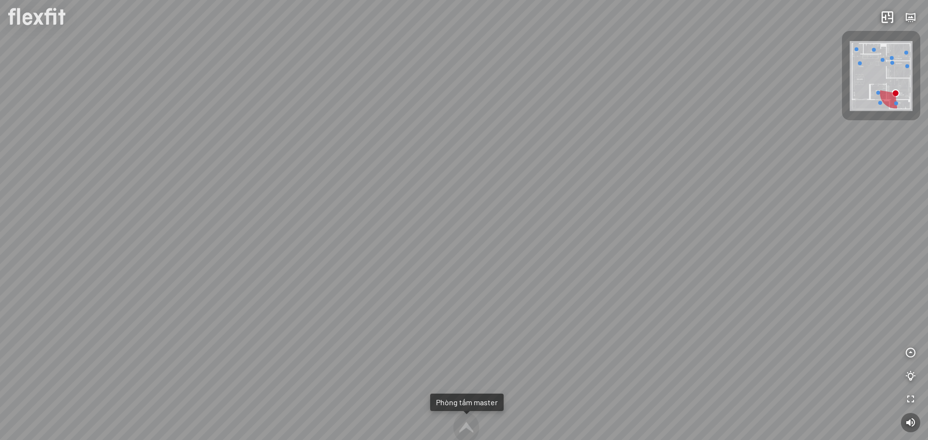
click at [609, 191] on div "Phòng khách Phòng tắm master" at bounding box center [464, 220] width 928 height 440
click at [609, 102] on div "Phòng khách Phòng tắm master" at bounding box center [464, 220] width 928 height 440
click at [591, 101] on div "Phòng khách Phòng tắm master" at bounding box center [464, 220] width 928 height 440
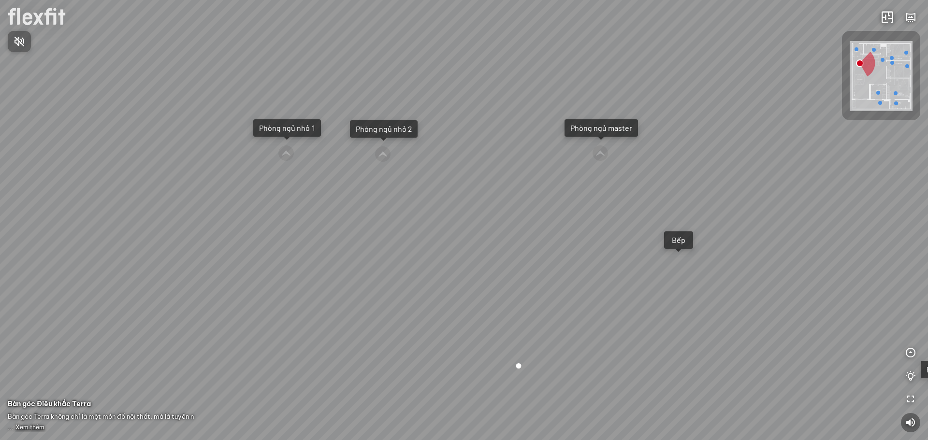
click at [685, 266] on div at bounding box center [464, 220] width 928 height 440
click at [888, 17] on icon "button" at bounding box center [887, 18] width 12 height 12
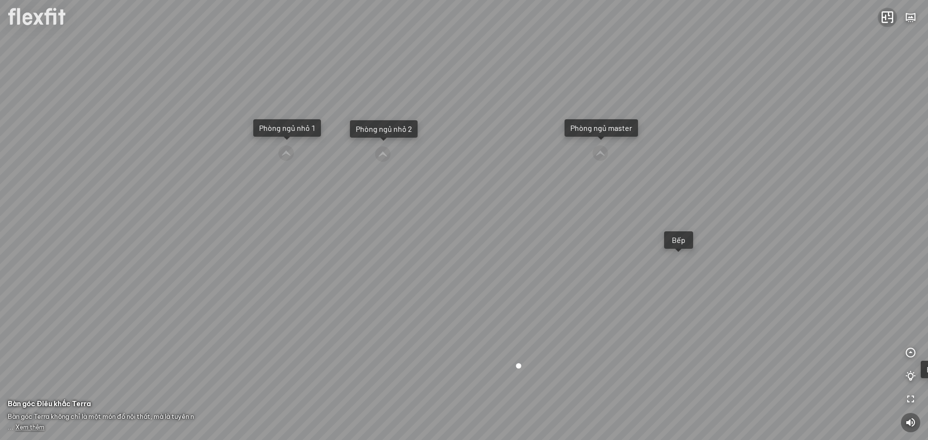
click at [888, 20] on icon "button" at bounding box center [887, 18] width 12 height 12
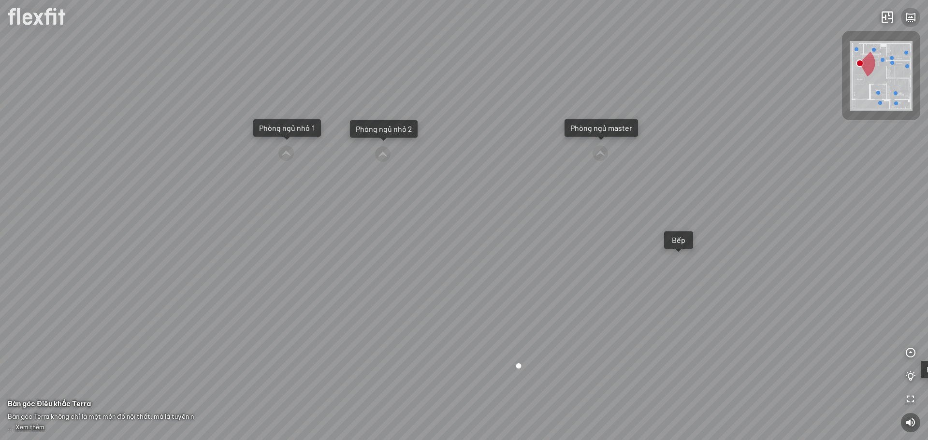
click at [910, 18] on icon "button" at bounding box center [911, 18] width 12 height 12
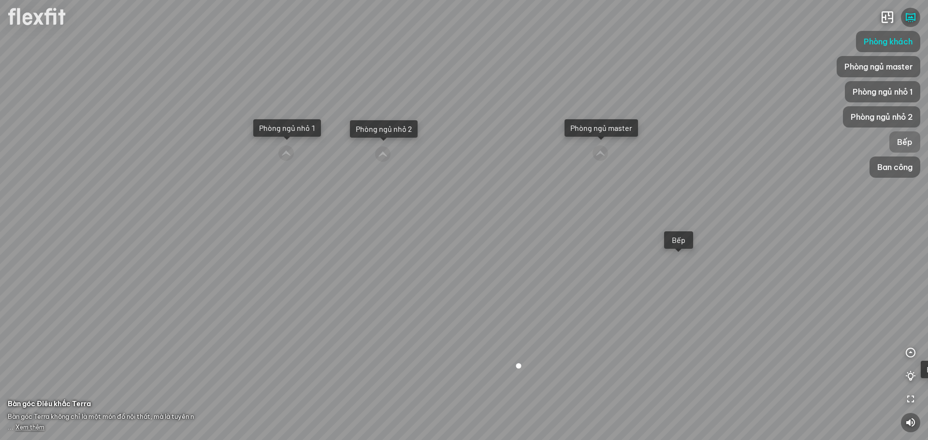
click at [896, 139] on div "Bếp" at bounding box center [904, 141] width 31 height 21
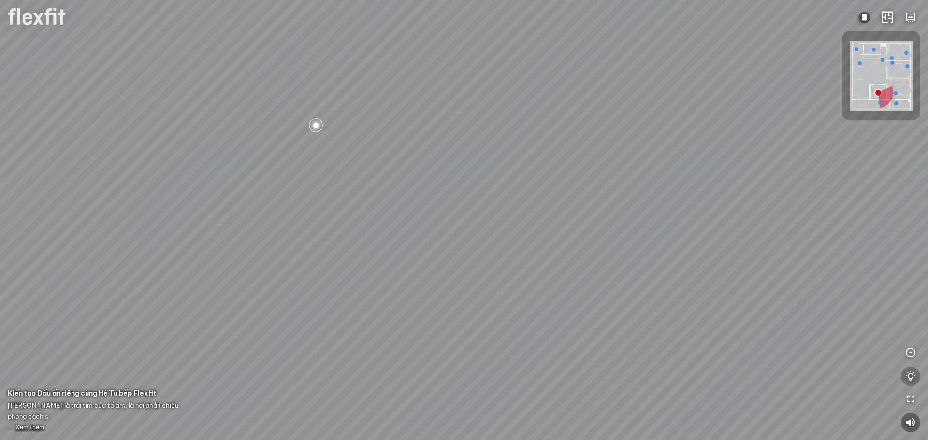
click at [914, 378] on icon "button" at bounding box center [911, 377] width 12 height 12
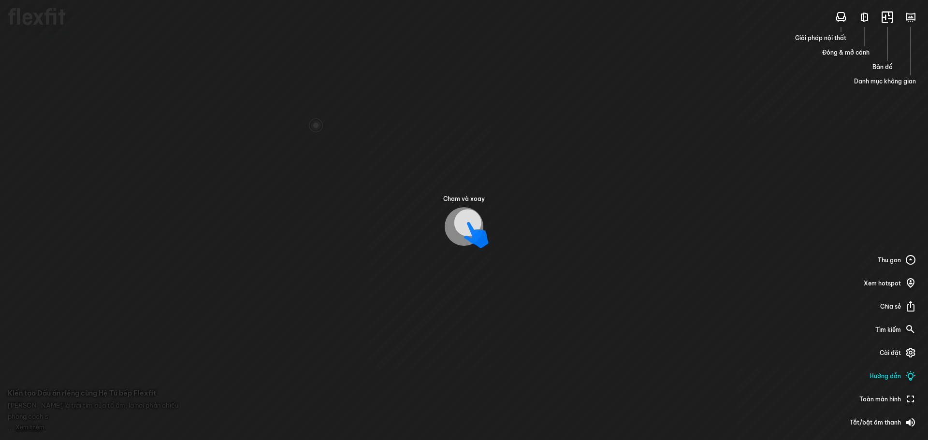
click at [474, 240] on icon at bounding box center [476, 241] width 25 height 12
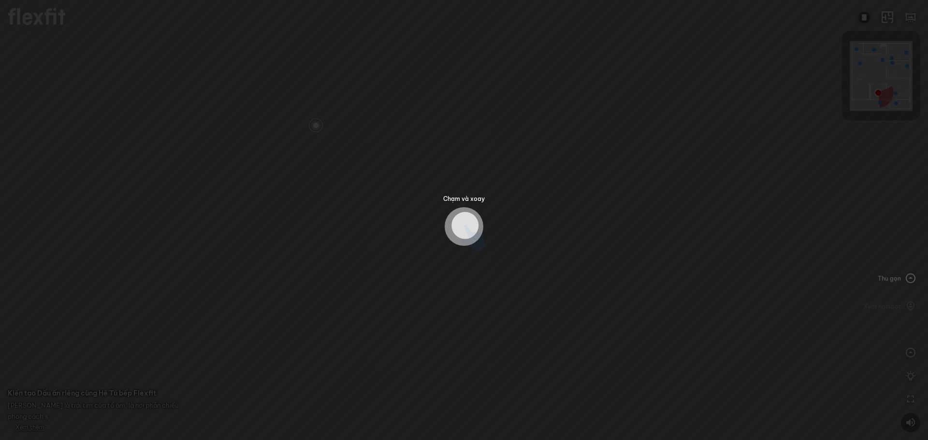
drag, startPoint x: 403, startPoint y: 249, endPoint x: 405, endPoint y: 229, distance: 20.5
click at [341, 257] on div "Chạm và xoay Giải pháp nội thất Đóng & mở cánh Bản đồ Danh mục không gian Thu g…" at bounding box center [464, 220] width 928 height 440
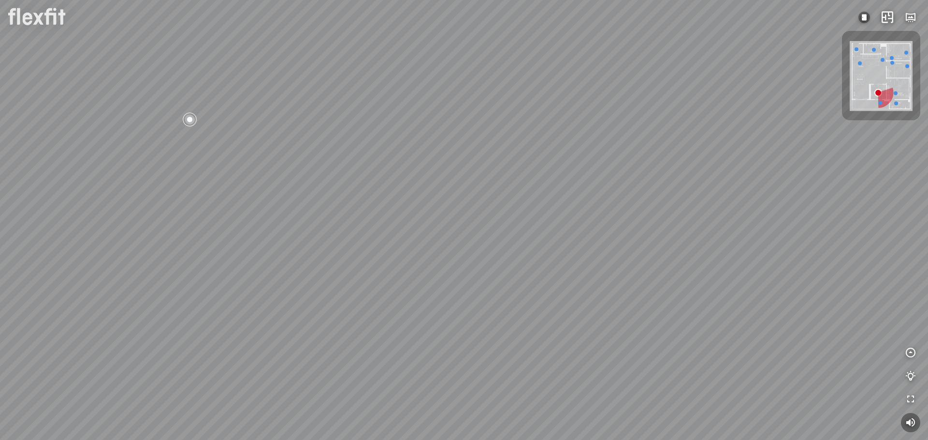
drag, startPoint x: 741, startPoint y: 143, endPoint x: 510, endPoint y: 144, distance: 231.0
click at [510, 144] on div at bounding box center [464, 220] width 928 height 440
drag, startPoint x: 668, startPoint y: 142, endPoint x: 627, endPoint y: 253, distance: 118.7
click at [627, 251] on div at bounding box center [464, 220] width 928 height 440
drag, startPoint x: 689, startPoint y: 211, endPoint x: 562, endPoint y: 130, distance: 150.3
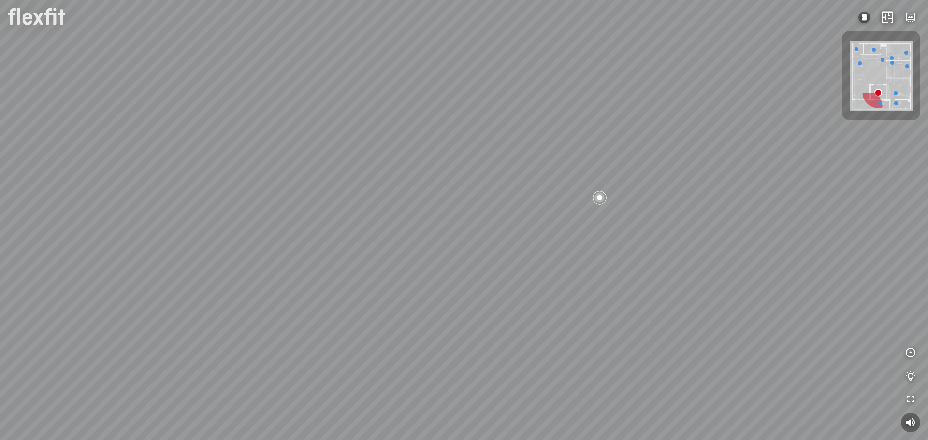
click at [497, 104] on div at bounding box center [464, 220] width 928 height 440
drag, startPoint x: 600, startPoint y: 149, endPoint x: 655, endPoint y: 305, distance: 165.1
click at [580, 218] on div at bounding box center [464, 220] width 928 height 440
drag, startPoint x: 650, startPoint y: 283, endPoint x: 533, endPoint y: 136, distance: 187.4
click at [539, 144] on div at bounding box center [464, 220] width 928 height 440
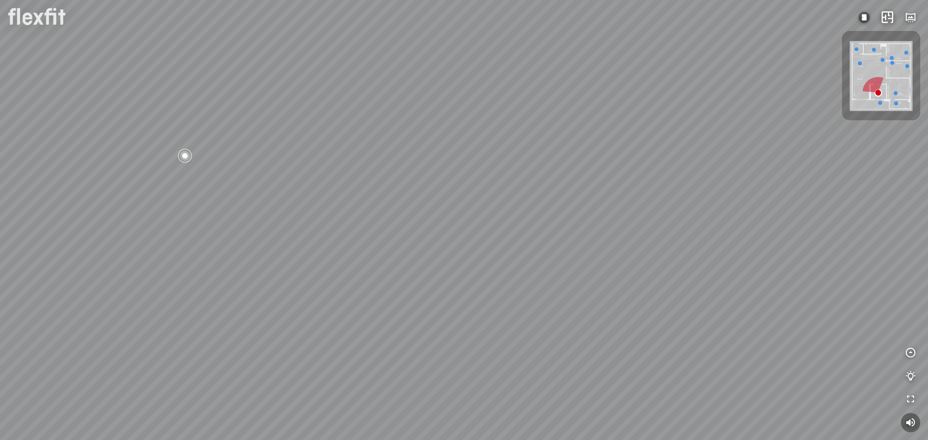
drag, startPoint x: 694, startPoint y: 269, endPoint x: 487, endPoint y: 139, distance: 244.3
click at [492, 144] on div at bounding box center [464, 220] width 928 height 440
drag, startPoint x: 519, startPoint y: 149, endPoint x: 492, endPoint y: 297, distance: 150.8
click at [492, 294] on div at bounding box center [464, 220] width 928 height 440
drag, startPoint x: 438, startPoint y: 210, endPoint x: 474, endPoint y: 332, distance: 126.9
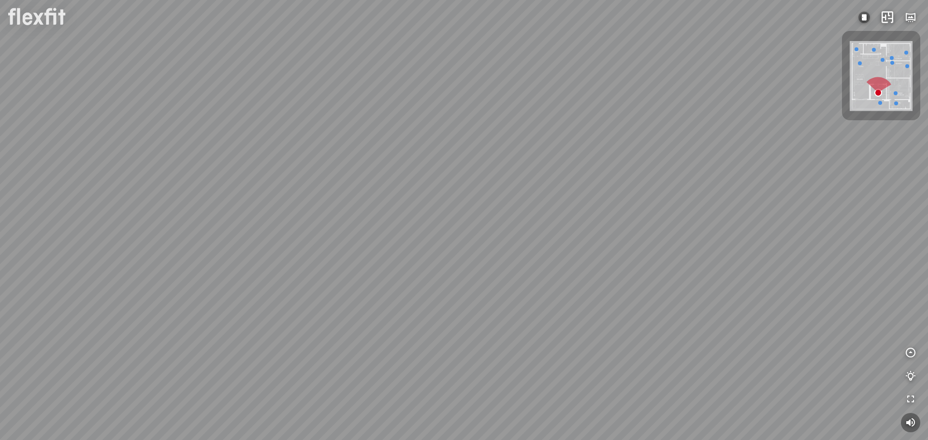
click at [474, 332] on div at bounding box center [464, 220] width 928 height 440
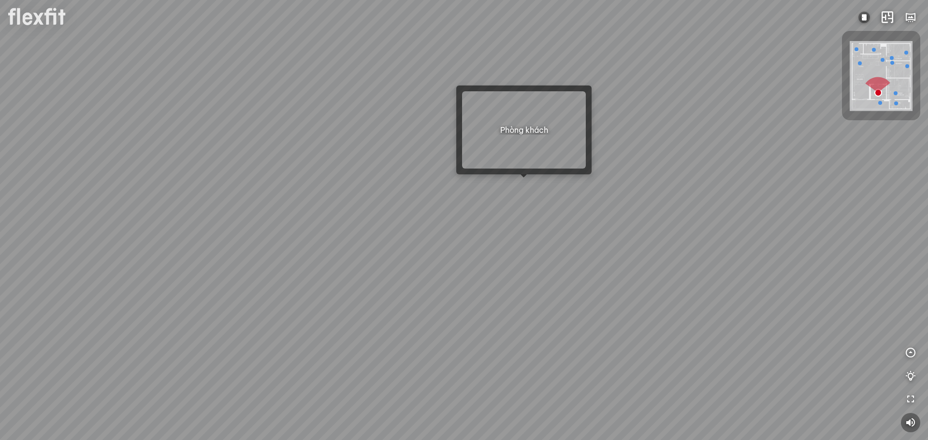
click at [518, 190] on div at bounding box center [464, 220] width 928 height 440
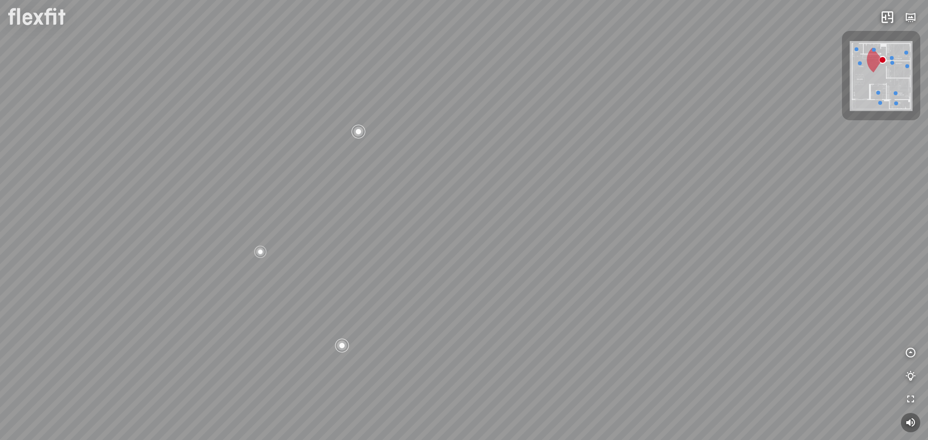
click at [522, 239] on div "Bếp WC Phòng ngủ master Phòng ngủ nhỏ 2 Phòng ngủ nhỏ 1" at bounding box center [464, 220] width 928 height 440
drag, startPoint x: 522, startPoint y: 239, endPoint x: 536, endPoint y: 128, distance: 112.5
click at [536, 128] on div "Bếp WC Phòng ngủ master Phòng ngủ nhỏ 2 Phòng ngủ nhỏ 1" at bounding box center [464, 220] width 928 height 440
drag, startPoint x: 514, startPoint y: 321, endPoint x: 501, endPoint y: 134, distance: 187.0
click at [499, 136] on div "Bếp WC Phòng ngủ master Phòng ngủ nhỏ 2 Phòng ngủ nhỏ 1" at bounding box center [464, 220] width 928 height 440
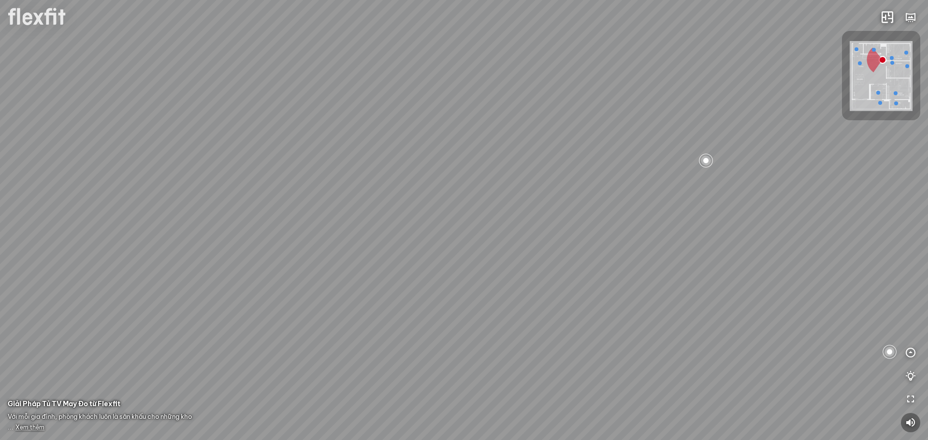
drag, startPoint x: 526, startPoint y: 175, endPoint x: 538, endPoint y: 386, distance: 211.1
click at [538, 386] on div "Bếp WC Phòng ngủ master Phòng ngủ nhỏ 2 Phòng ngủ nhỏ 1" at bounding box center [464, 220] width 928 height 440
drag, startPoint x: 534, startPoint y: 210, endPoint x: 551, endPoint y: 349, distance: 140.3
click at [551, 349] on div "Bếp WC Phòng ngủ master Phòng ngủ nhỏ 2 Phòng ngủ nhỏ 1" at bounding box center [464, 220] width 928 height 440
click at [610, 229] on div "Bếp WC Phòng ngủ master Phòng ngủ nhỏ 2 Phòng ngủ nhỏ 1" at bounding box center [464, 220] width 928 height 440
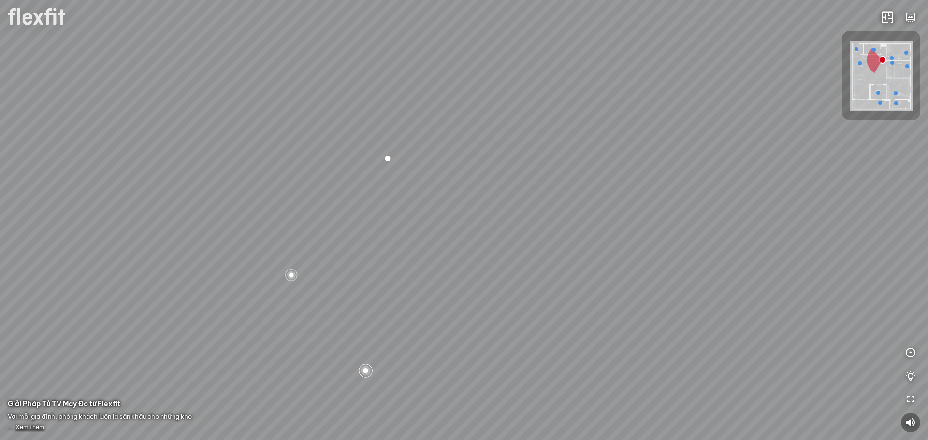
drag, startPoint x: 518, startPoint y: 271, endPoint x: 524, endPoint y: 291, distance: 21.4
click at [524, 289] on div "Bếp WC Phòng ngủ master Phòng ngủ nhỏ 2 Phòng ngủ nhỏ 1" at bounding box center [464, 220] width 928 height 440
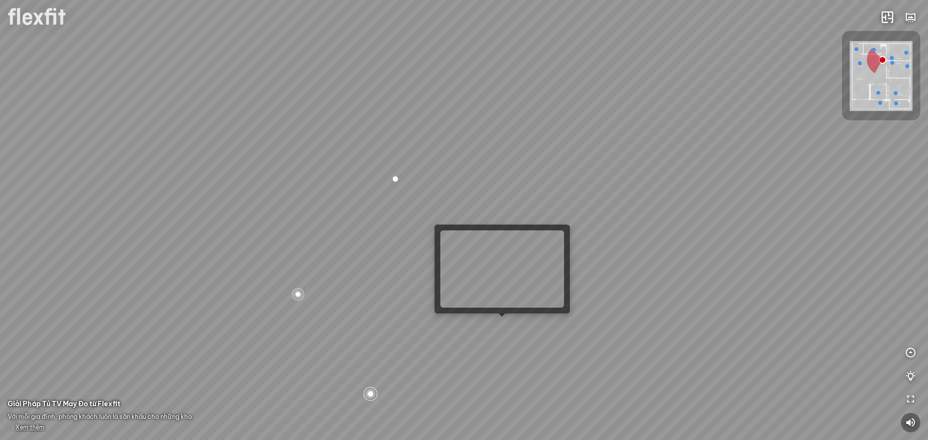
click at [504, 329] on div "Bếp WC Phòng ngủ master Phòng ngủ nhỏ 2 Phòng ngủ nhỏ 1" at bounding box center [464, 220] width 928 height 440
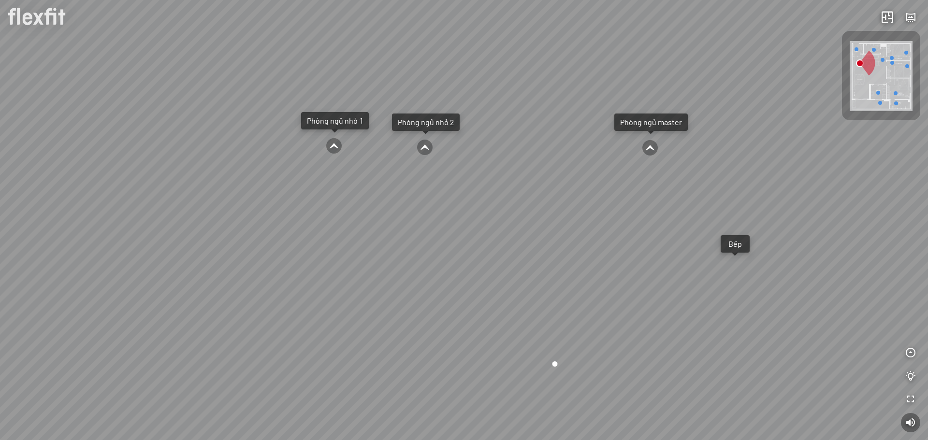
drag, startPoint x: 464, startPoint y: 308, endPoint x: 804, endPoint y: 257, distance: 344.0
click at [728, 267] on div "Ban công Bếp Phòng ngủ master Phòng ngủ nhỏ 1 Phòng ngủ nhỏ 2" at bounding box center [464, 220] width 928 height 440
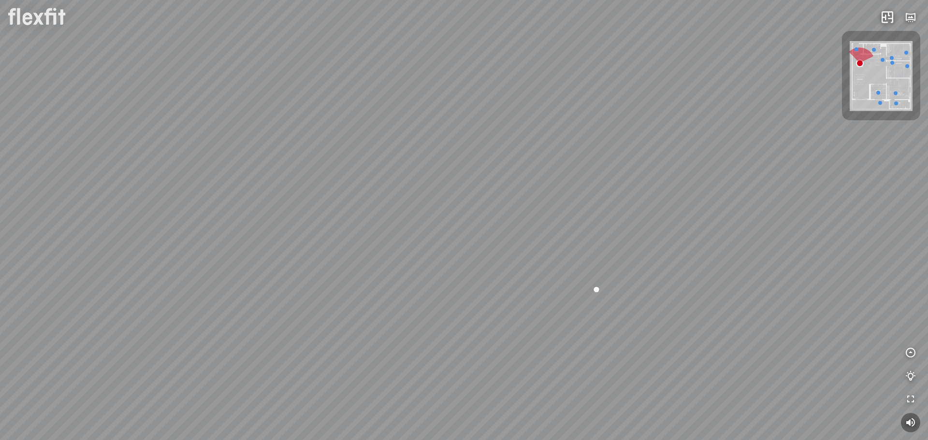
drag, startPoint x: 647, startPoint y: 286, endPoint x: 691, endPoint y: 291, distance: 44.8
click at [691, 291] on div "Ban công Bếp Phòng ngủ master Phòng ngủ nhỏ 1 Phòng ngủ nhỏ 2" at bounding box center [464, 220] width 928 height 440
drag, startPoint x: 573, startPoint y: 281, endPoint x: 640, endPoint y: 298, distance: 69.7
click at [640, 298] on div "Ban công Bếp Phòng ngủ master Phòng ngủ nhỏ 1 Phòng ngủ nhỏ 2" at bounding box center [464, 220] width 928 height 440
drag, startPoint x: 563, startPoint y: 273, endPoint x: 710, endPoint y: 332, distance: 158.1
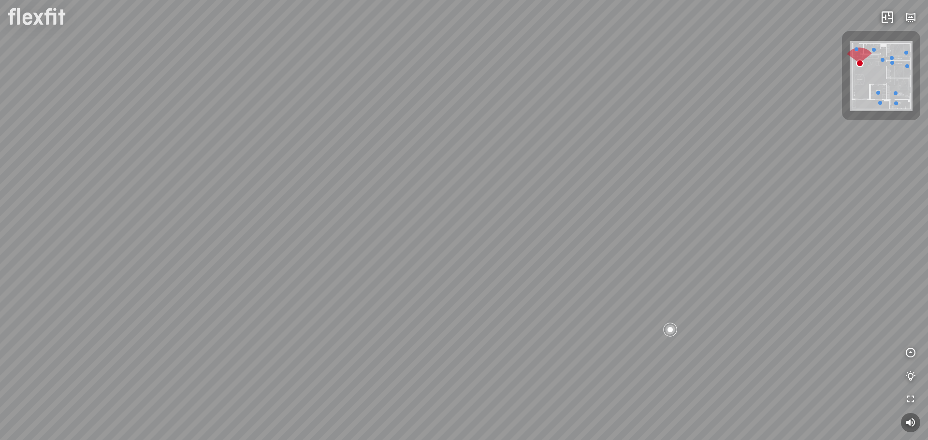
click at [710, 332] on div "Ban công Bếp Phòng ngủ master Phòng ngủ nhỏ 1 Phòng ngủ nhỏ 2" at bounding box center [464, 220] width 928 height 440
drag, startPoint x: 670, startPoint y: 305, endPoint x: 605, endPoint y: 275, distance: 71.8
click at [671, 307] on div "Ban công Bếp Phòng ngủ master Phòng ngủ nhỏ 1 Phòng ngủ nhỏ 2" at bounding box center [464, 220] width 928 height 440
drag, startPoint x: 524, startPoint y: 223, endPoint x: 638, endPoint y: 340, distance: 163.7
click at [650, 357] on div "Ban công Bếp Phòng ngủ master Phòng ngủ nhỏ 1 Phòng ngủ nhỏ 2" at bounding box center [464, 220] width 928 height 440
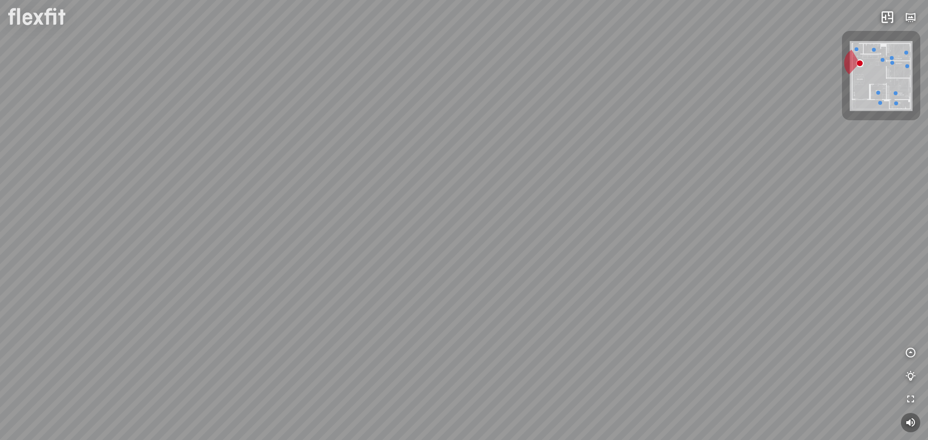
drag, startPoint x: 578, startPoint y: 282, endPoint x: 691, endPoint y: 374, distance: 145.7
click at [691, 373] on div "Ban công Bếp Phòng ngủ master Phòng ngủ nhỏ 1 Phòng ngủ nhỏ 2" at bounding box center [464, 220] width 928 height 440
drag, startPoint x: 521, startPoint y: 338, endPoint x: 515, endPoint y: 364, distance: 27.3
click at [515, 364] on div "Ban công Bếp Phòng ngủ master Phòng ngủ nhỏ 1 Phòng ngủ nhỏ 2" at bounding box center [464, 220] width 928 height 440
drag, startPoint x: 516, startPoint y: 254, endPoint x: 478, endPoint y: 103, distance: 155.3
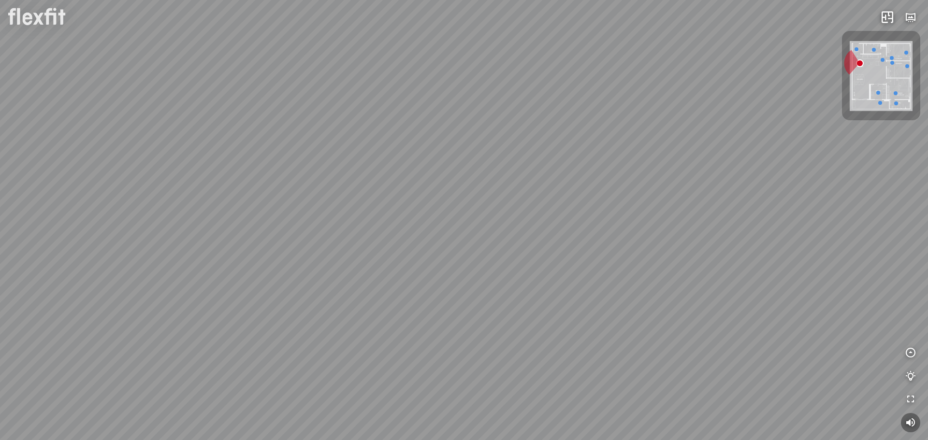
click at [482, 116] on div "Ban công Bếp Phòng ngủ master Phòng ngủ nhỏ 1 Phòng ngủ nhỏ 2" at bounding box center [464, 220] width 928 height 440
drag, startPoint x: 517, startPoint y: 269, endPoint x: 587, endPoint y: 95, distance: 187.7
click at [580, 105] on div "Ban công Bếp Phòng ngủ master Phòng ngủ nhỏ 1 Phòng ngủ nhỏ 2" at bounding box center [464, 220] width 928 height 440
drag, startPoint x: 599, startPoint y: 215, endPoint x: 626, endPoint y: 40, distance: 176.5
click at [626, 40] on div "Ban công Bếp Phòng ngủ master Phòng ngủ nhỏ 1 Phòng ngủ nhỏ 2" at bounding box center [464, 220] width 928 height 440
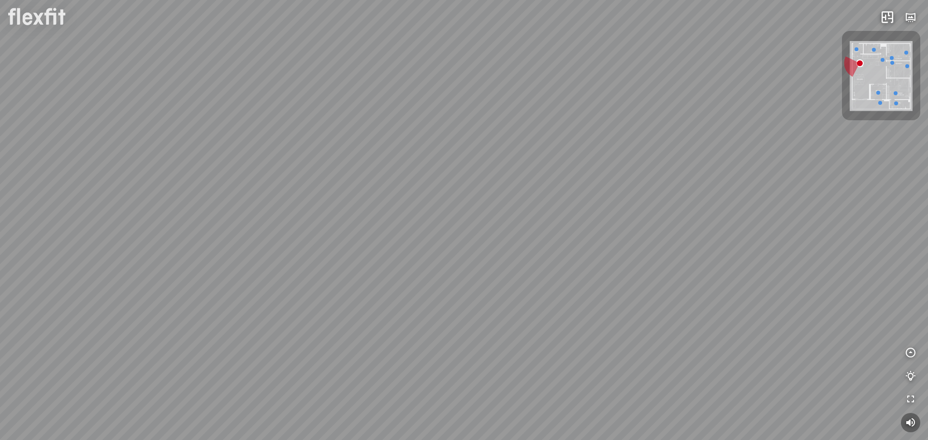
drag, startPoint x: 534, startPoint y: 52, endPoint x: 566, endPoint y: 285, distance: 235.2
click at [566, 285] on div "Ban công Bếp Phòng ngủ master Phòng ngủ nhỏ 1 Phòng ngủ nhỏ 2" at bounding box center [464, 220] width 928 height 440
drag, startPoint x: 340, startPoint y: 196, endPoint x: 618, endPoint y: 318, distance: 303.6
click at [618, 318] on div "Ban công Bếp Phòng ngủ master Phòng ngủ nhỏ 1 Phòng ngủ nhỏ 2" at bounding box center [464, 220] width 928 height 440
drag, startPoint x: 502, startPoint y: 238, endPoint x: 720, endPoint y: 322, distance: 233.4
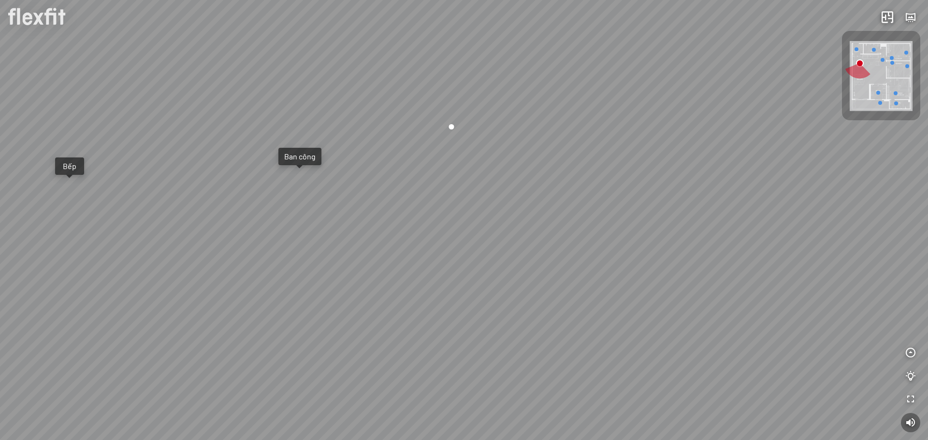
click at [719, 322] on div "Ban công Bếp Phòng ngủ master Phòng ngủ nhỏ 1 Phòng ngủ nhỏ 2" at bounding box center [464, 220] width 928 height 440
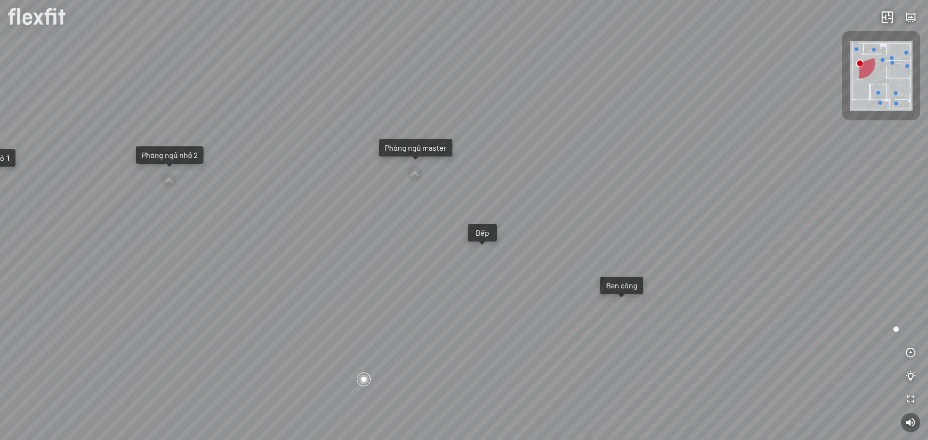
drag, startPoint x: 511, startPoint y: 232, endPoint x: 659, endPoint y: 261, distance: 150.7
click at [659, 261] on div "Ban công Bếp Phòng ngủ master Phòng ngủ nhỏ 1 Phòng ngủ nhỏ 2" at bounding box center [464, 220] width 928 height 440
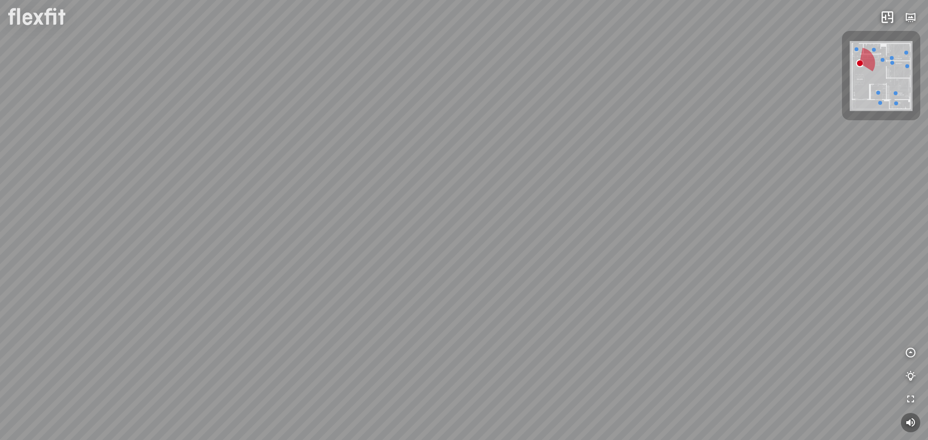
drag, startPoint x: 641, startPoint y: 253, endPoint x: 743, endPoint y: 324, distance: 124.3
click at [765, 318] on div "Ban công Bếp Phòng ngủ master Phòng ngủ nhỏ 1 Phòng ngủ nhỏ 2" at bounding box center [464, 220] width 928 height 440
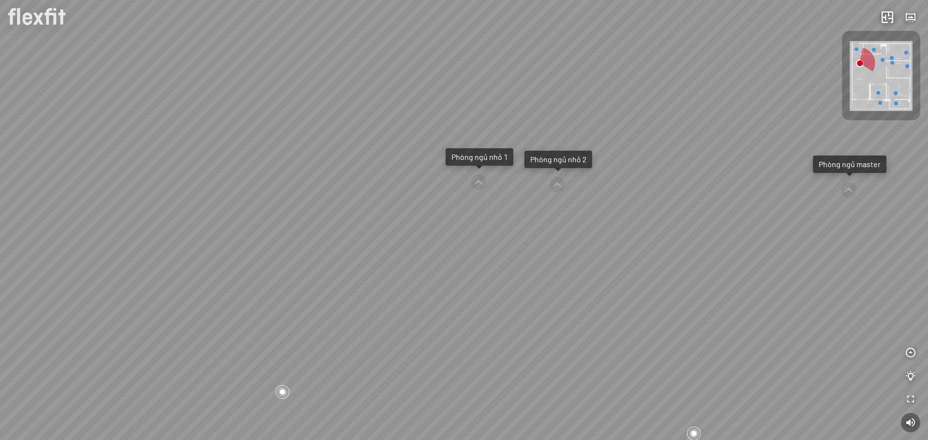
drag, startPoint x: 620, startPoint y: 286, endPoint x: 613, endPoint y: 202, distance: 83.4
click at [613, 202] on div "Ban công Bếp Phòng ngủ master Phòng ngủ nhỏ 1 Phòng ngủ nhỏ 2" at bounding box center [464, 220] width 928 height 440
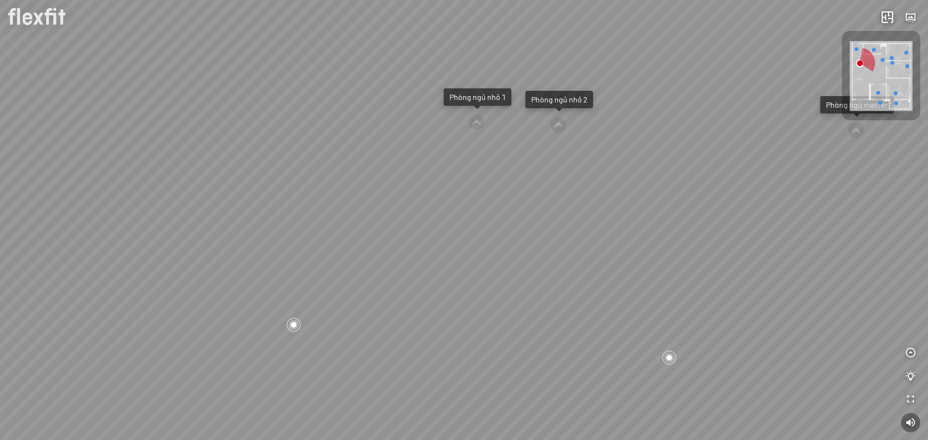
drag, startPoint x: 671, startPoint y: 340, endPoint x: 662, endPoint y: 264, distance: 76.9
click at [662, 264] on div "Ban công Bếp Phòng ngủ master Phòng ngủ nhỏ 1 Phòng ngủ nhỏ 2" at bounding box center [464, 220] width 928 height 440
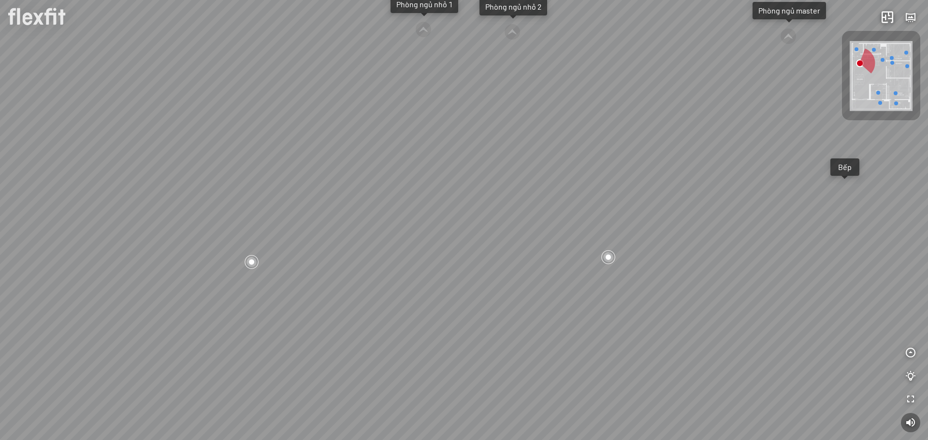
drag, startPoint x: 594, startPoint y: 306, endPoint x: 571, endPoint y: 260, distance: 51.7
click at [576, 265] on div "Ban công Bếp Phòng ngủ master Phòng ngủ nhỏ 1 Phòng ngủ nhỏ 2" at bounding box center [464, 220] width 928 height 440
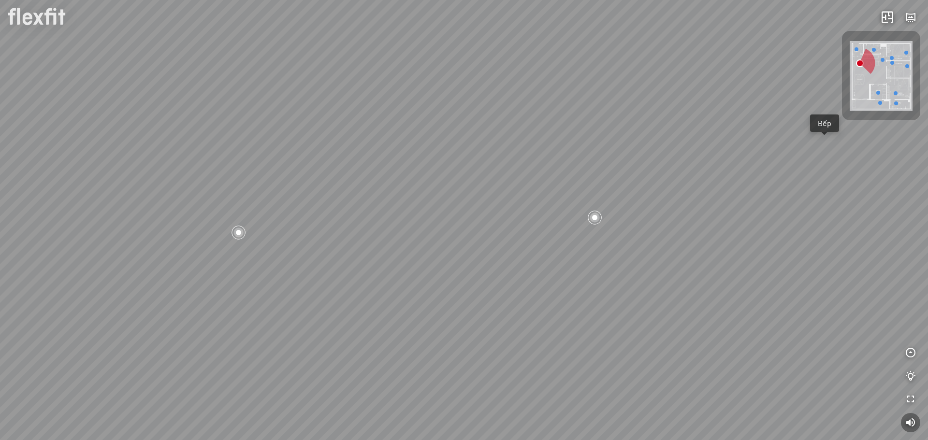
click at [246, 238] on div "Ban công Bếp Phòng ngủ master Phòng ngủ nhỏ 1 Phòng ngủ nhỏ 2" at bounding box center [464, 220] width 928 height 440
click at [245, 233] on div at bounding box center [238, 232] width 16 height 16
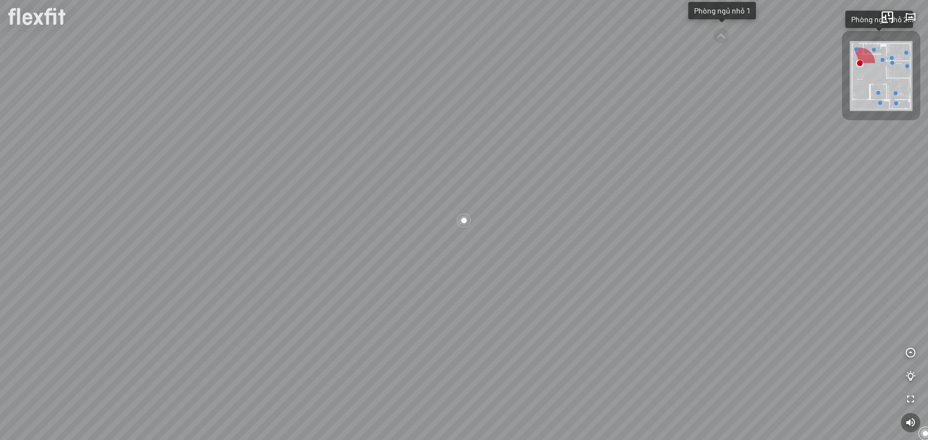
drag, startPoint x: 251, startPoint y: 254, endPoint x: 537, endPoint y: 253, distance: 286.6
click at [491, 254] on div "Ban công Bếp Phòng ngủ master Phòng ngủ nhỏ 1 Phòng ngủ nhỏ 2" at bounding box center [464, 220] width 928 height 440
drag, startPoint x: 566, startPoint y: 258, endPoint x: 568, endPoint y: 295, distance: 37.3
click at [568, 295] on div "Ban công Bếp Phòng ngủ master Phòng ngủ nhỏ 1 Phòng ngủ nhỏ 2" at bounding box center [464, 220] width 928 height 440
drag, startPoint x: 198, startPoint y: 253, endPoint x: 344, endPoint y: 372, distance: 187.6
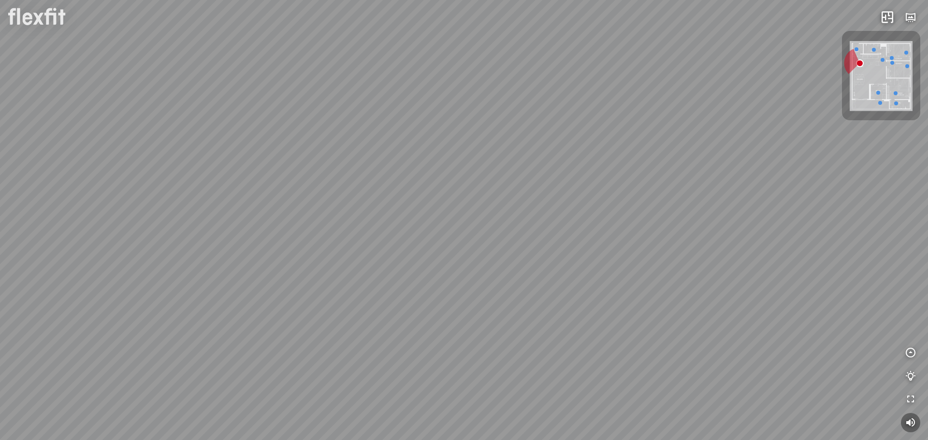
click at [336, 381] on div "Ban công Bếp Phòng ngủ master Phòng ngủ nhỏ 1 Phòng ngủ nhỏ 2" at bounding box center [464, 220] width 928 height 440
drag, startPoint x: 415, startPoint y: 205, endPoint x: 436, endPoint y: 245, distance: 45.4
click at [436, 245] on div "Ban công Bếp Phòng ngủ master Phòng ngủ nhỏ 1 Phòng ngủ nhỏ 2" at bounding box center [464, 220] width 928 height 440
drag, startPoint x: 362, startPoint y: 224, endPoint x: 567, endPoint y: 389, distance: 263.3
click at [563, 388] on div "Ban công Bếp Phòng ngủ master Phòng ngủ nhỏ 1 Phòng ngủ nhỏ 2" at bounding box center [464, 220] width 928 height 440
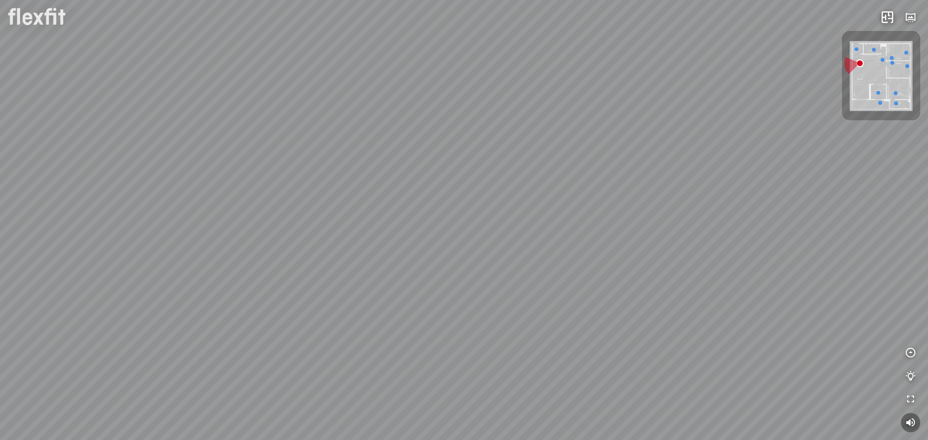
drag, startPoint x: 632, startPoint y: 187, endPoint x: 494, endPoint y: 137, distance: 146.3
click at [521, 186] on div "Ban công Bếp Phòng ngủ master Phòng ngủ nhỏ 1 Phòng ngủ nhỏ 2" at bounding box center [464, 220] width 928 height 440
drag, startPoint x: 528, startPoint y: 231, endPoint x: 522, endPoint y: 72, distance: 158.6
click at [503, 86] on div "Ban công Bếp Phòng ngủ master Phòng ngủ nhỏ 1 Phòng ngủ nhỏ 2" at bounding box center [464, 220] width 928 height 440
drag, startPoint x: 495, startPoint y: 240, endPoint x: 491, endPoint y: 34, distance: 205.9
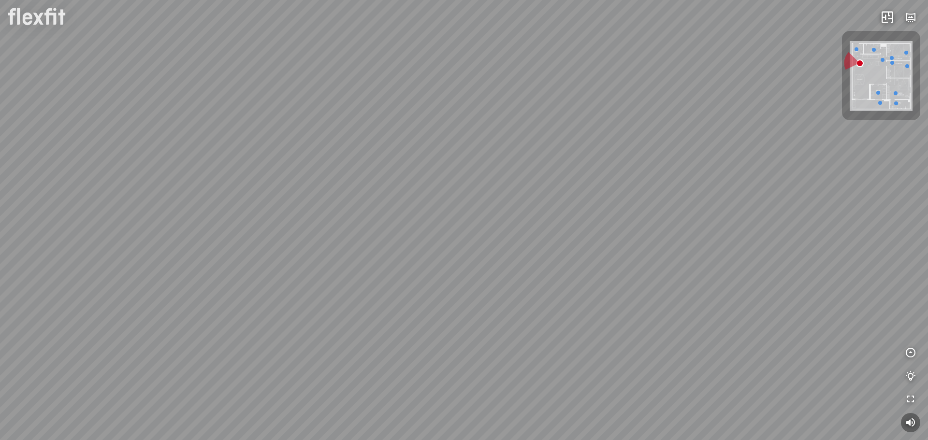
click at [483, 49] on div "Ban công Bếp Phòng ngủ master Phòng ngủ nhỏ 1 Phòng ngủ nhỏ 2" at bounding box center [464, 220] width 928 height 440
drag, startPoint x: 469, startPoint y: 184, endPoint x: 450, endPoint y: -10, distance: 194.7
click at [450, 0] on html "Ban công Bếp Phòng ngủ master Phòng ngủ nhỏ 1 Phòng ngủ nhỏ 2 INFO: krpano 1.20…" at bounding box center [464, 220] width 928 height 440
drag, startPoint x: 621, startPoint y: 214, endPoint x: 649, endPoint y: 280, distance: 71.9
click at [649, 280] on div "Ban công Bếp Phòng ngủ master Phòng ngủ nhỏ 1 Phòng ngủ nhỏ 2" at bounding box center [464, 220] width 928 height 440
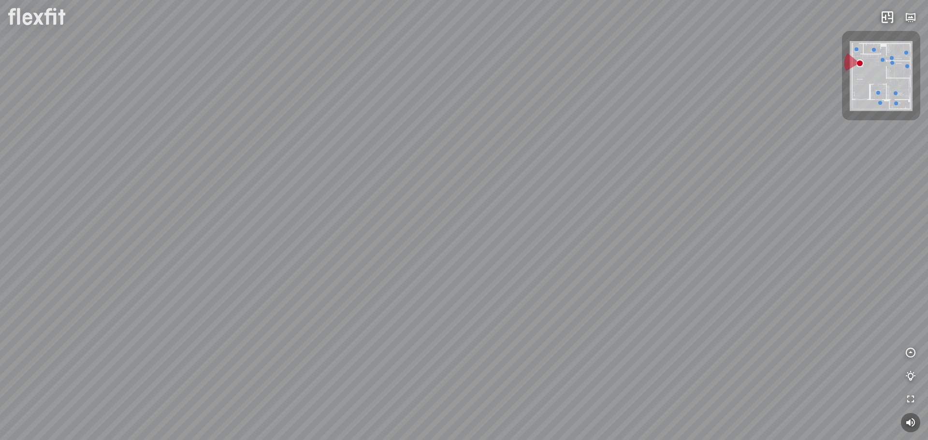
drag, startPoint x: 637, startPoint y: 261, endPoint x: 587, endPoint y: 101, distance: 168.1
click at [591, 111] on div "Ban công Bếp Phòng ngủ master Phòng ngủ nhỏ 1 Phòng ngủ nhỏ 2" at bounding box center [464, 220] width 928 height 440
drag, startPoint x: 614, startPoint y: 142, endPoint x: 650, endPoint y: 256, distance: 119.7
click at [650, 256] on div "Ban công Bếp Phòng ngủ master Phòng ngủ nhỏ 1 Phòng ngủ nhỏ 2" at bounding box center [464, 220] width 928 height 440
drag, startPoint x: 571, startPoint y: 170, endPoint x: 239, endPoint y: 271, distance: 347.3
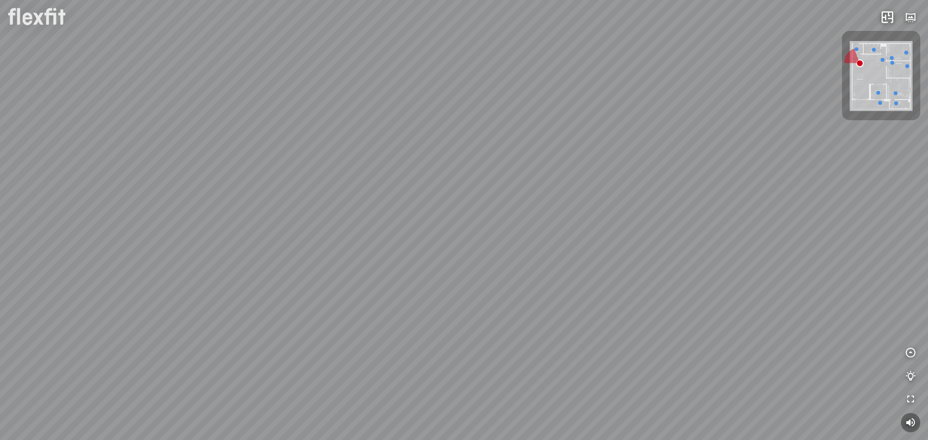
click at [234, 270] on div "Ban công Bếp Phòng ngủ master Phòng ngủ nhỏ 1 Phòng ngủ nhỏ 2" at bounding box center [464, 220] width 928 height 440
drag, startPoint x: 613, startPoint y: 303, endPoint x: 747, endPoint y: 401, distance: 165.7
click at [747, 401] on div "Ban công Bếp Phòng ngủ master Phòng ngủ nhỏ 1 Phòng ngủ nhỏ 2" at bounding box center [464, 220] width 928 height 440
drag, startPoint x: 517, startPoint y: 147, endPoint x: 624, endPoint y: 305, distance: 190.6
click at [654, 376] on div "Ban công Bếp Phòng ngủ master Phòng ngủ nhỏ 1 Phòng ngủ nhỏ 2" at bounding box center [464, 220] width 928 height 440
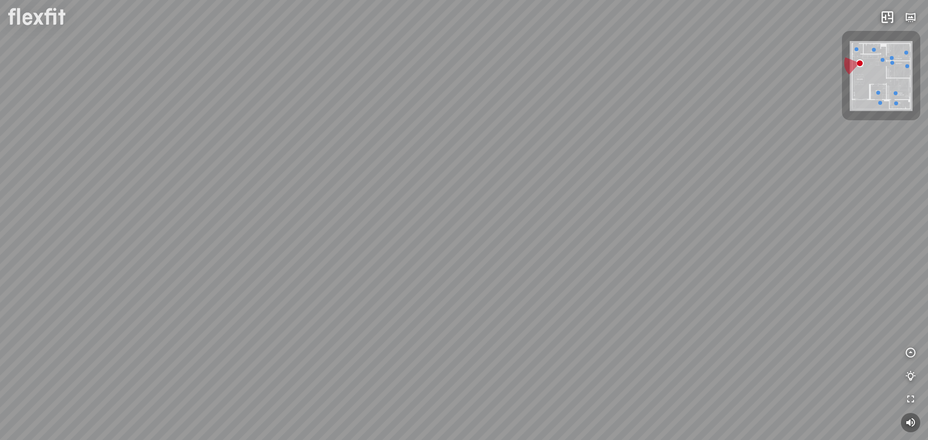
drag, startPoint x: 582, startPoint y: 231, endPoint x: 562, endPoint y: 295, distance: 66.9
click at [553, 388] on div "Ban công Bếp Phòng ngủ master Phòng ngủ nhỏ 1 Phòng ngủ nhỏ 2" at bounding box center [464, 220] width 928 height 440
drag, startPoint x: 584, startPoint y: 346, endPoint x: 584, endPoint y: 387, distance: 41.1
click at [584, 387] on div "Ban công Bếp Phòng ngủ master Phòng ngủ nhỏ 1 Phòng ngủ nhỏ 2" at bounding box center [464, 220] width 928 height 440
drag, startPoint x: 557, startPoint y: 216, endPoint x: 558, endPoint y: 270, distance: 53.7
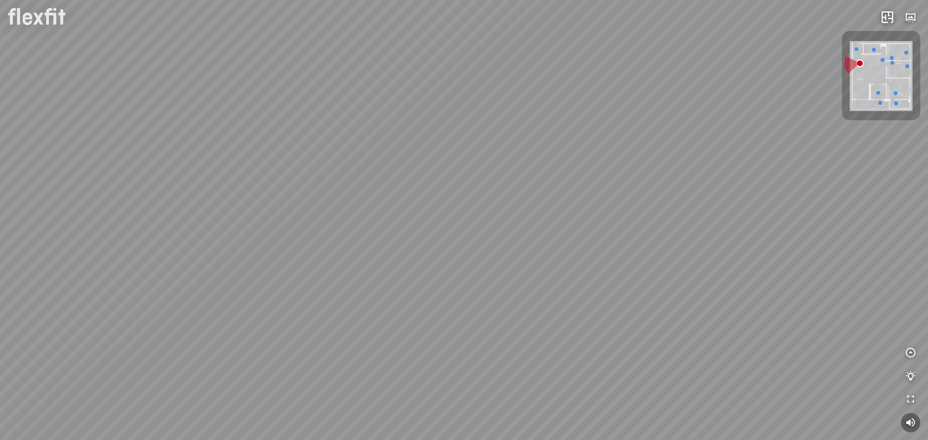
click at [558, 270] on div "Ban công Bếp Phòng ngủ master Phòng ngủ nhỏ 1 Phòng ngủ nhỏ 2" at bounding box center [464, 220] width 928 height 440
drag, startPoint x: 507, startPoint y: 129, endPoint x: 574, endPoint y: 291, distance: 176.0
click at [574, 291] on div "Ban công Bếp Phòng ngủ master Phòng ngủ nhỏ 1 Phòng ngủ nhỏ 2" at bounding box center [464, 220] width 928 height 440
drag, startPoint x: 566, startPoint y: 313, endPoint x: 559, endPoint y: 250, distance: 62.7
click at [573, 280] on div "Ban công Bếp Phòng ngủ master Phòng ngủ nhỏ 1 Phòng ngủ nhỏ 2" at bounding box center [464, 220] width 928 height 440
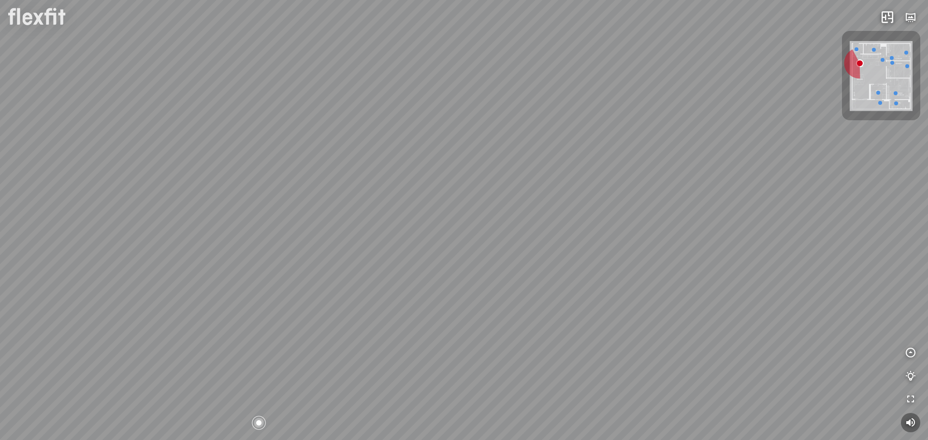
click at [470, 117] on div "Ban công Bếp Phòng ngủ master Phòng ngủ nhỏ 1 Phòng ngủ nhỏ 2" at bounding box center [464, 220] width 928 height 440
click at [545, 64] on div "Ban công Bếp Phòng ngủ master Phòng ngủ nhỏ 1 Phòng ngủ nhỏ 2" at bounding box center [464, 220] width 928 height 440
drag, startPoint x: 512, startPoint y: 191, endPoint x: 504, endPoint y: 183, distance: 11.6
click at [338, 271] on div "Ban công Bếp Phòng ngủ master Phòng ngủ nhỏ 1 Phòng ngủ nhỏ 2" at bounding box center [464, 220] width 928 height 440
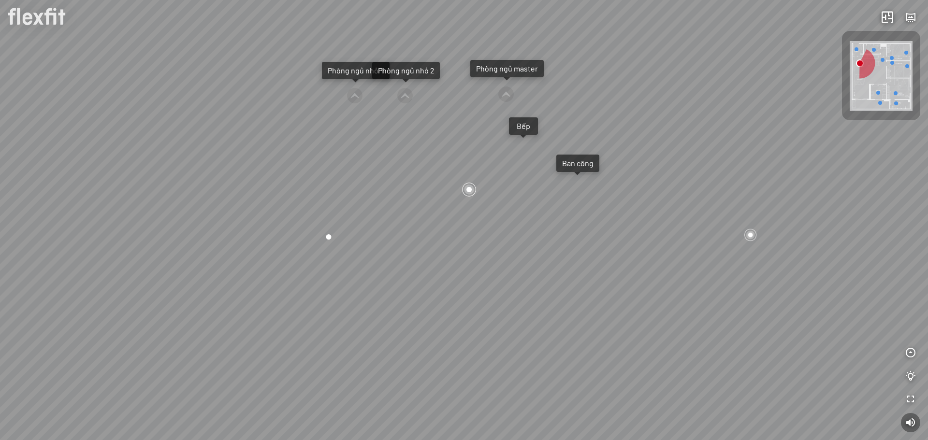
drag, startPoint x: 504, startPoint y: 183, endPoint x: 519, endPoint y: 75, distance: 108.3
click at [519, 75] on div "Ban công Bếp Phòng ngủ master Phòng ngủ nhỏ 1 Phòng ngủ nhỏ 2" at bounding box center [464, 220] width 928 height 440
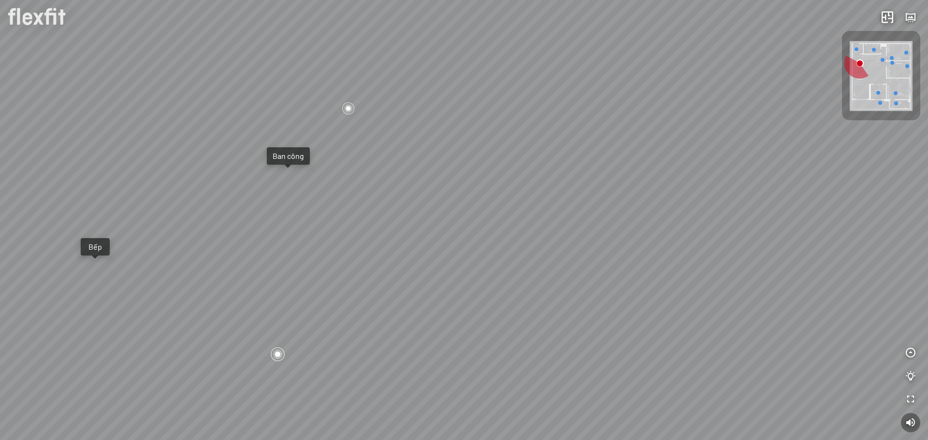
drag, startPoint x: 652, startPoint y: 141, endPoint x: 519, endPoint y: 144, distance: 132.9
click at [432, 196] on div "Ban công Bếp Phòng ngủ master Phòng ngủ nhỏ 1 Phòng ngủ nhỏ 2" at bounding box center [464, 220] width 928 height 440
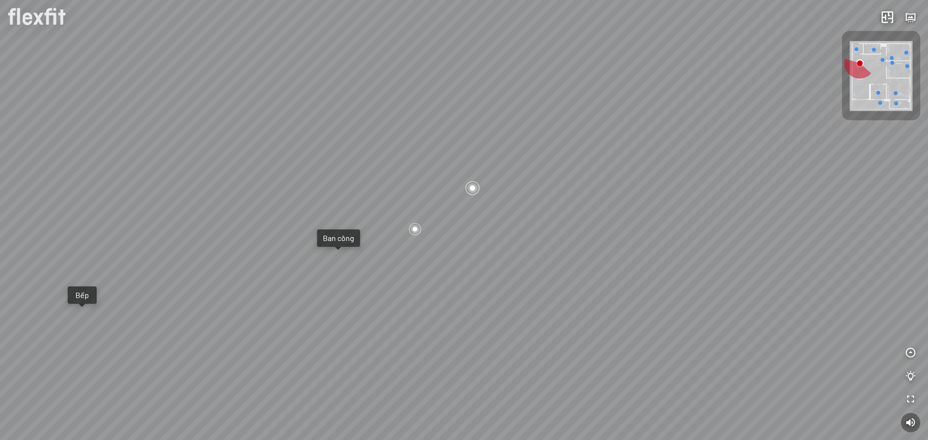
drag, startPoint x: 542, startPoint y: 133, endPoint x: 590, endPoint y: 199, distance: 81.7
click at [590, 200] on div "Ban công Bếp Phòng ngủ master Phòng ngủ nhỏ 1 Phòng ngủ nhỏ 2" at bounding box center [464, 220] width 928 height 440
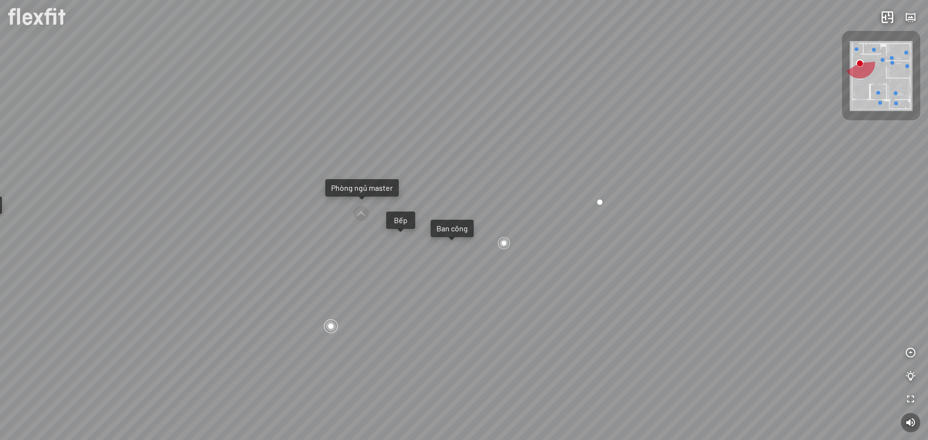
drag, startPoint x: 430, startPoint y: 180, endPoint x: 524, endPoint y: 205, distance: 97.2
click at [524, 205] on div "Ban công Bếp Phòng ngủ master Phòng ngủ nhỏ 1 Phòng ngủ nhỏ 2" at bounding box center [464, 220] width 928 height 440
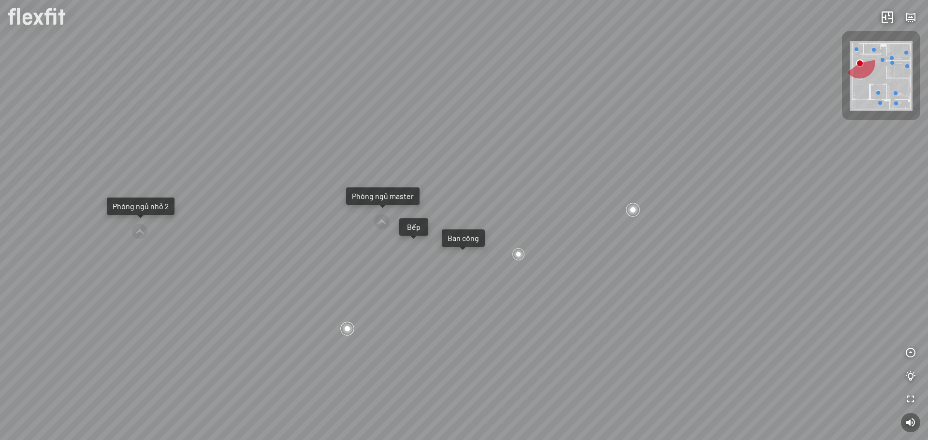
click at [412, 253] on div "Ban công Bếp Phòng ngủ master Phòng ngủ nhỏ 1 Phòng ngủ nhỏ 2" at bounding box center [464, 220] width 928 height 440
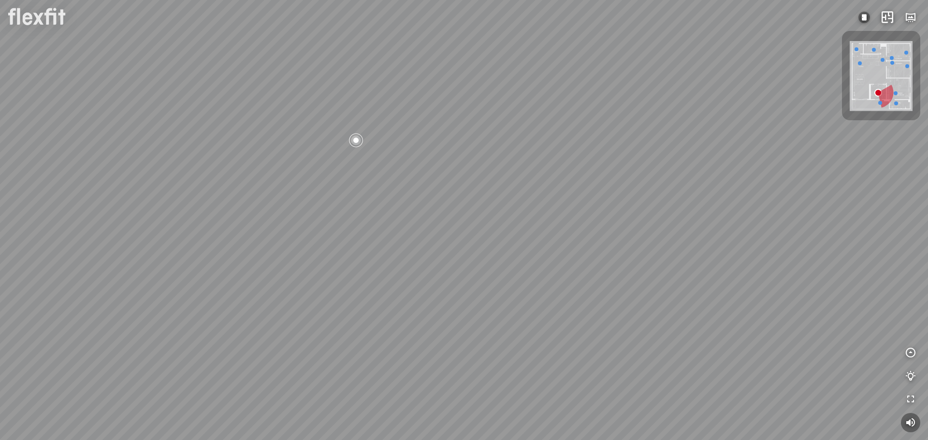
drag, startPoint x: 513, startPoint y: 230, endPoint x: 549, endPoint y: 242, distance: 38.2
click at [549, 242] on div at bounding box center [464, 220] width 928 height 440
drag, startPoint x: 538, startPoint y: 177, endPoint x: 628, endPoint y: 285, distance: 140.3
click at [628, 285] on div at bounding box center [464, 220] width 928 height 440
drag, startPoint x: 523, startPoint y: 143, endPoint x: 805, endPoint y: 110, distance: 283.6
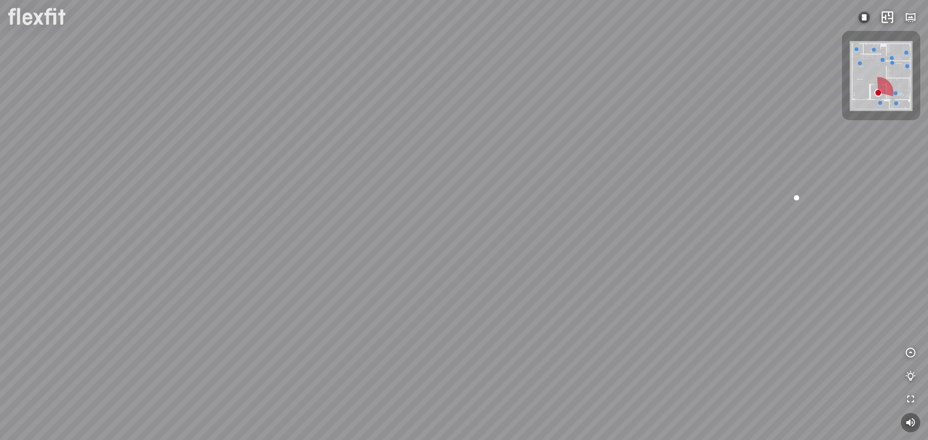
click at [808, 111] on div at bounding box center [464, 220] width 928 height 440
drag, startPoint x: 534, startPoint y: 195, endPoint x: 781, endPoint y: 181, distance: 247.3
click at [781, 181] on div at bounding box center [464, 220] width 928 height 440
drag, startPoint x: 421, startPoint y: 159, endPoint x: 699, endPoint y: 274, distance: 301.2
click at [699, 274] on div at bounding box center [464, 220] width 928 height 440
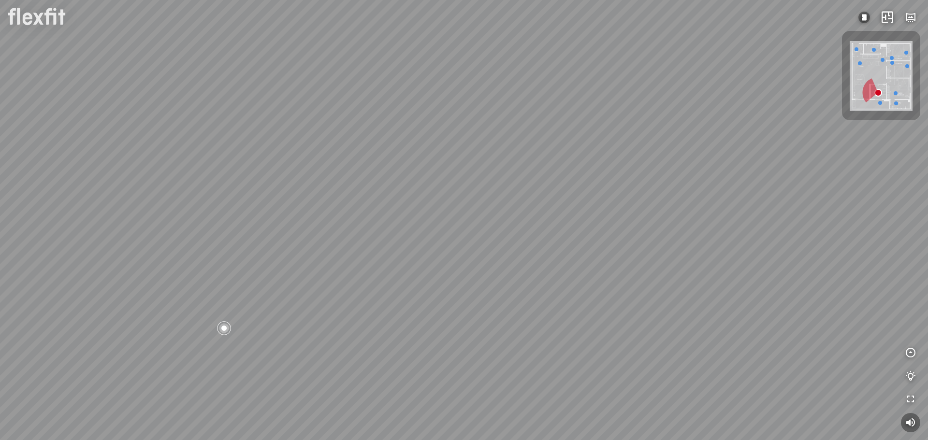
drag, startPoint x: 458, startPoint y: 172, endPoint x: 716, endPoint y: 199, distance: 259.5
click at [715, 201] on div at bounding box center [464, 220] width 928 height 440
drag, startPoint x: 450, startPoint y: 209, endPoint x: 475, endPoint y: 64, distance: 147.1
click at [475, 64] on div at bounding box center [464, 220] width 928 height 440
drag, startPoint x: 507, startPoint y: 252, endPoint x: 121, endPoint y: 146, distance: 400.4
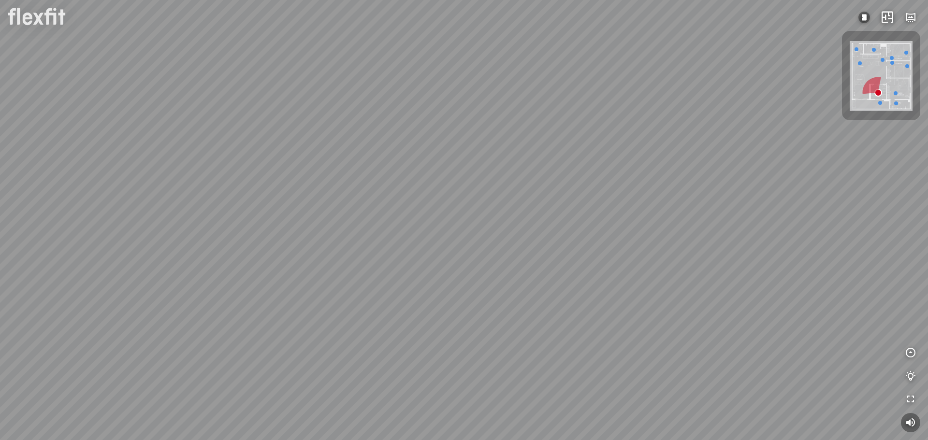
click at [122, 145] on div at bounding box center [464, 220] width 928 height 440
drag, startPoint x: 551, startPoint y: 198, endPoint x: 128, endPoint y: 198, distance: 423.3
click at [123, 198] on div at bounding box center [464, 220] width 928 height 440
drag, startPoint x: 583, startPoint y: 199, endPoint x: 248, endPoint y: 269, distance: 342.1
click at [248, 269] on div at bounding box center [464, 220] width 928 height 440
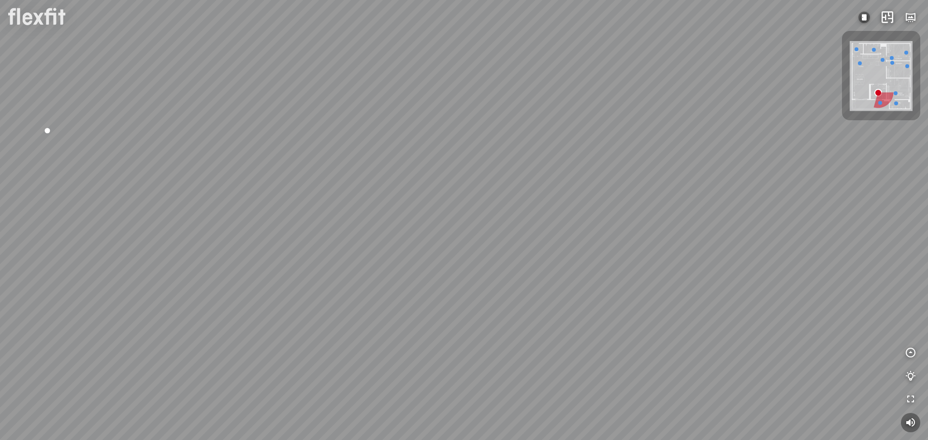
drag, startPoint x: 559, startPoint y: 202, endPoint x: 302, endPoint y: 196, distance: 256.7
click at [308, 202] on div at bounding box center [464, 220] width 928 height 440
drag, startPoint x: 587, startPoint y: 233, endPoint x: 349, endPoint y: 237, distance: 237.3
click at [318, 240] on div at bounding box center [464, 220] width 928 height 440
click at [860, 63] on div at bounding box center [860, 63] width 4 height 4
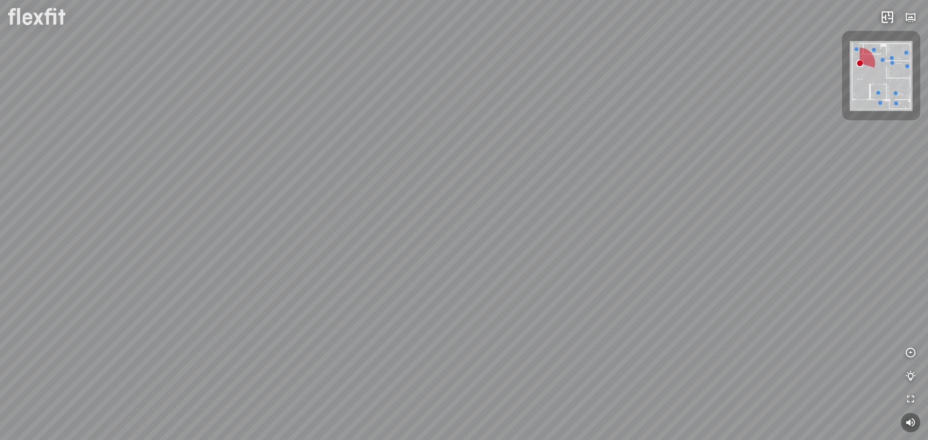
drag, startPoint x: 580, startPoint y: 181, endPoint x: 838, endPoint y: 208, distance: 259.0
click at [838, 208] on div "Ban công Bếp Phòng ngủ master Phòng ngủ nhỏ 1 Phòng ngủ nhỏ 2" at bounding box center [464, 220] width 928 height 440
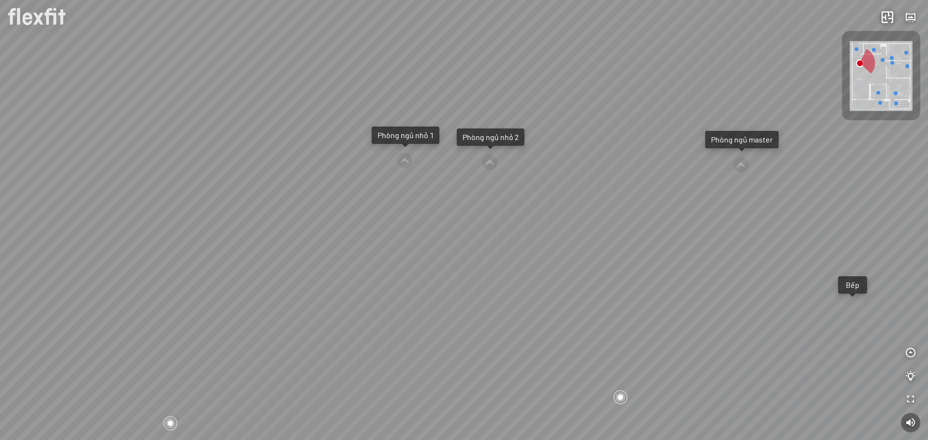
drag, startPoint x: 629, startPoint y: 248, endPoint x: 488, endPoint y: 232, distance: 142.0
click at [488, 232] on div "Ban công Bếp Phòng ngủ master Phòng ngủ nhỏ 1 Phòng ngủ nhỏ 2" at bounding box center [464, 220] width 928 height 440
click at [726, 161] on div at bounding box center [731, 164] width 16 height 16
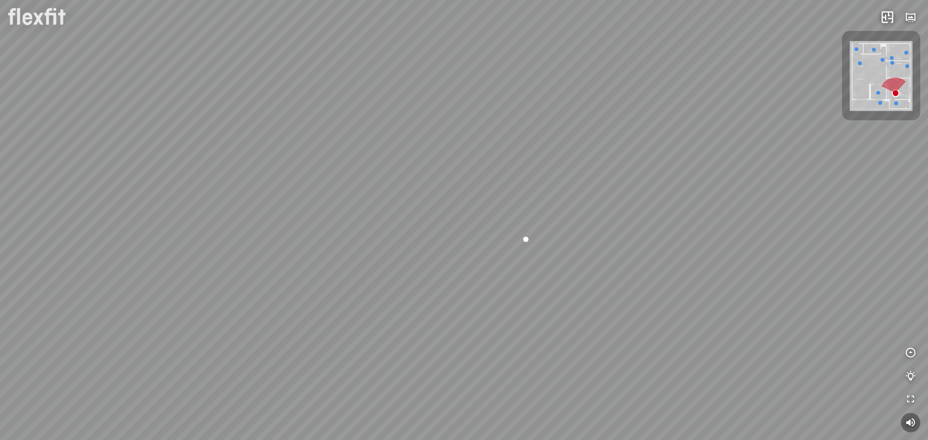
drag, startPoint x: 713, startPoint y: 166, endPoint x: 875, endPoint y: 235, distance: 176.7
click at [876, 235] on div "Phòng khách Phòng tắm master" at bounding box center [464, 220] width 928 height 440
drag, startPoint x: 563, startPoint y: 195, endPoint x: 751, endPoint y: 231, distance: 192.5
click at [806, 274] on div "Phòng khách Phòng tắm master" at bounding box center [464, 220] width 928 height 440
drag, startPoint x: 612, startPoint y: 159, endPoint x: 671, endPoint y: 245, distance: 104.3
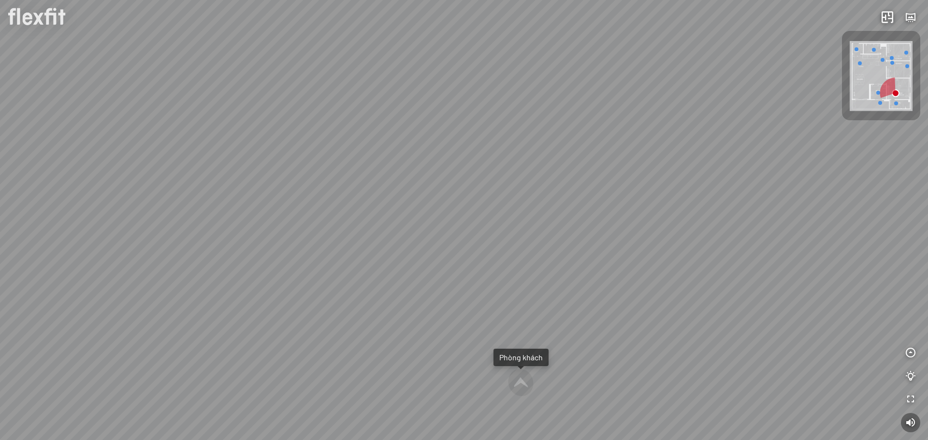
click at [656, 231] on div "Phòng khách Phòng tắm master" at bounding box center [464, 220] width 928 height 440
drag, startPoint x: 604, startPoint y: 241, endPoint x: 594, endPoint y: 104, distance: 137.1
click at [596, 104] on div "Phòng khách Phòng tắm master" at bounding box center [464, 220] width 928 height 440
drag, startPoint x: 601, startPoint y: 140, endPoint x: 431, endPoint y: 124, distance: 170.3
click at [404, 121] on div "Phòng khách Phòng tắm master" at bounding box center [464, 220] width 928 height 440
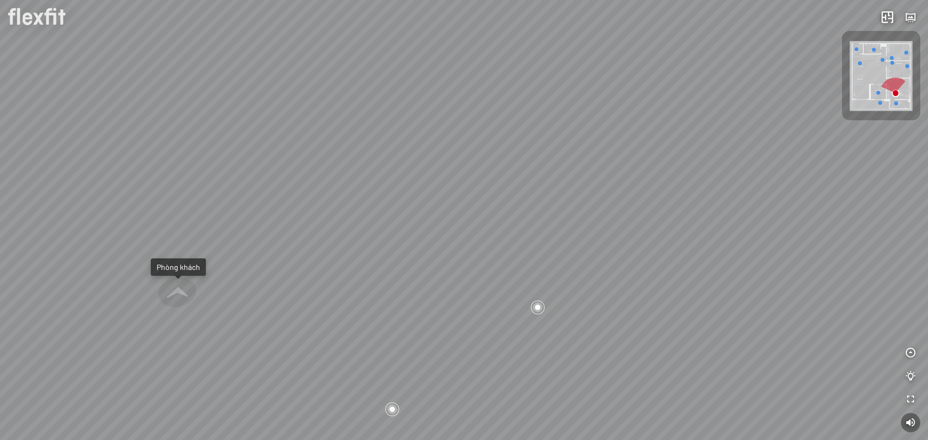
drag, startPoint x: 553, startPoint y: 139, endPoint x: 448, endPoint y: 185, distance: 114.2
click at [452, 185] on div "Phòng khách Phòng tắm master" at bounding box center [464, 220] width 928 height 440
drag, startPoint x: 567, startPoint y: 163, endPoint x: 499, endPoint y: 151, distance: 68.8
click at [500, 151] on div "Phòng khách Phòng tắm master" at bounding box center [464, 220] width 928 height 440
drag, startPoint x: 630, startPoint y: 184, endPoint x: 435, endPoint y: 41, distance: 241.4
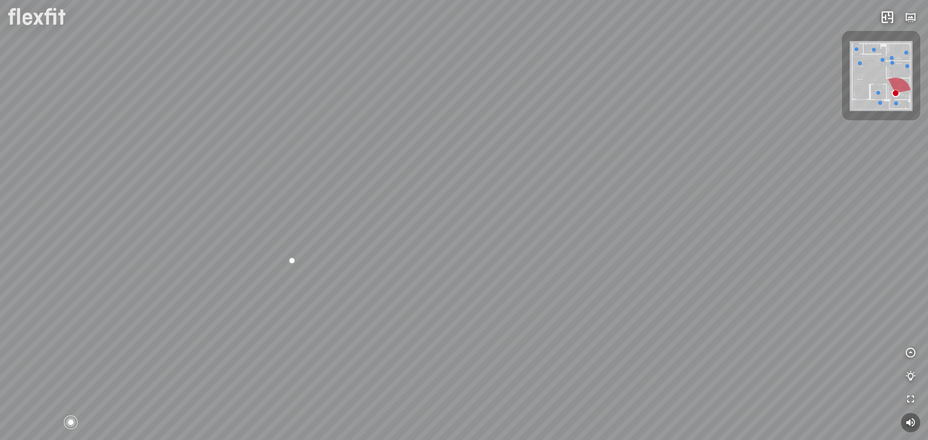
click at [407, 44] on div "Phòng khách Phòng tắm master" at bounding box center [464, 220] width 928 height 440
drag, startPoint x: 667, startPoint y: 176, endPoint x: 460, endPoint y: 202, distance: 208.9
click at [465, 202] on div "Phòng khách Phòng tắm master" at bounding box center [464, 220] width 928 height 440
drag, startPoint x: 543, startPoint y: 173, endPoint x: 375, endPoint y: 234, distance: 178.7
click at [378, 233] on div "Phòng khách Phòng tắm master" at bounding box center [464, 220] width 928 height 440
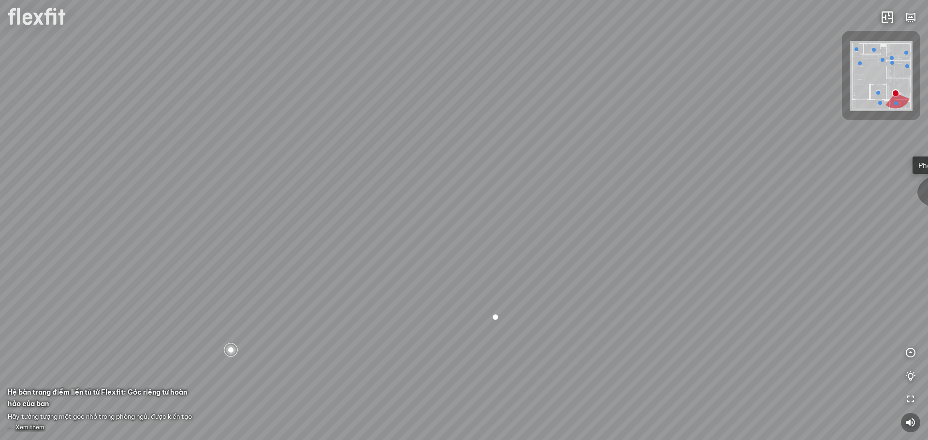
drag, startPoint x: 610, startPoint y: 270, endPoint x: 290, endPoint y: 80, distance: 372.0
click at [290, 80] on div "Phòng khách Phòng tắm master" at bounding box center [464, 220] width 928 height 440
drag, startPoint x: 534, startPoint y: 156, endPoint x: 412, endPoint y: 320, distance: 204.5
click at [413, 320] on div "Phòng khách Phòng tắm master" at bounding box center [464, 220] width 928 height 440
drag, startPoint x: 640, startPoint y: 171, endPoint x: 404, endPoint y: 300, distance: 269.2
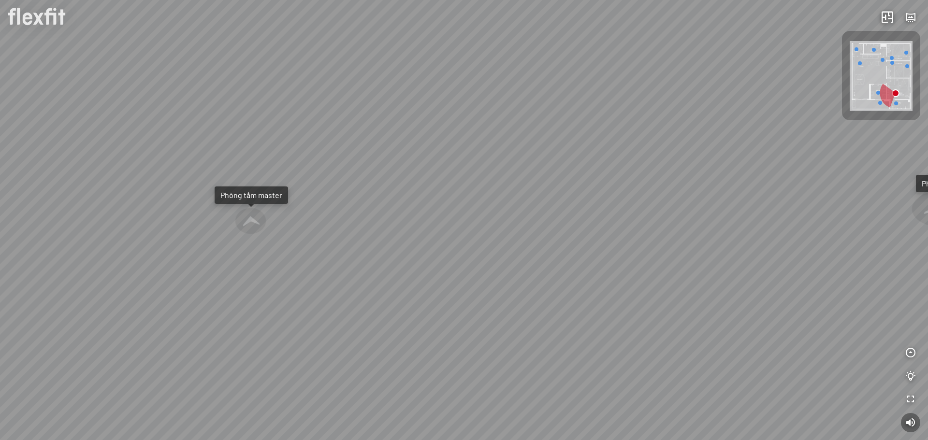
click at [404, 300] on div "Phòng khách Phòng tắm master" at bounding box center [464, 220] width 928 height 440
drag, startPoint x: 575, startPoint y: 136, endPoint x: 356, endPoint y: 277, distance: 261.1
click at [356, 277] on div "Phòng khách Phòng tắm master" at bounding box center [464, 220] width 928 height 440
drag, startPoint x: 600, startPoint y: 173, endPoint x: 489, endPoint y: 57, distance: 161.0
click at [489, 57] on div "Phòng khách Phòng tắm master" at bounding box center [464, 220] width 928 height 440
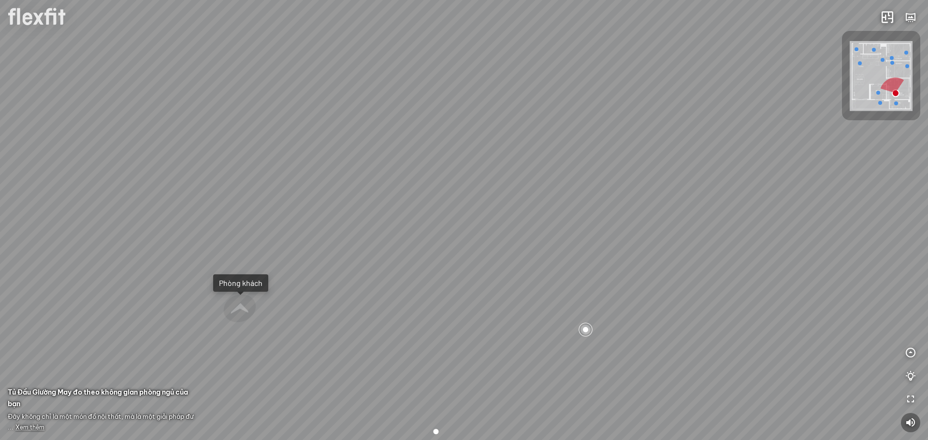
click at [243, 310] on div at bounding box center [239, 308] width 37 height 31
drag, startPoint x: 414, startPoint y: 215, endPoint x: 429, endPoint y: 252, distance: 39.5
click at [429, 252] on div "Bếp WC Phòng ngủ master Phòng ngủ nhỏ 2 Phòng ngủ nhỏ 1" at bounding box center [464, 220] width 928 height 440
